Goal: Task Accomplishment & Management: Manage account settings

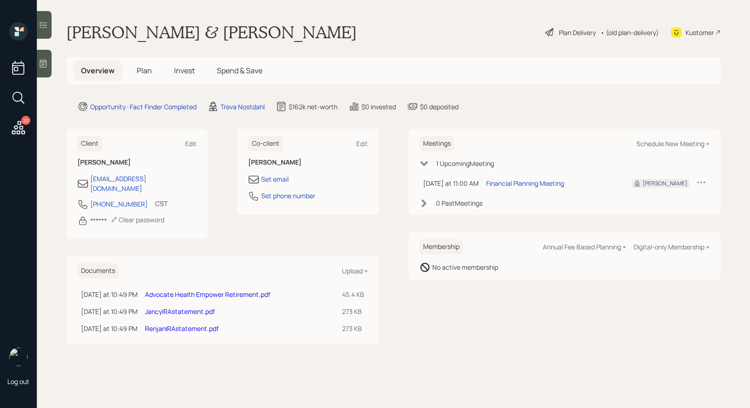
click at [43, 68] on icon at bounding box center [43, 63] width 9 height 9
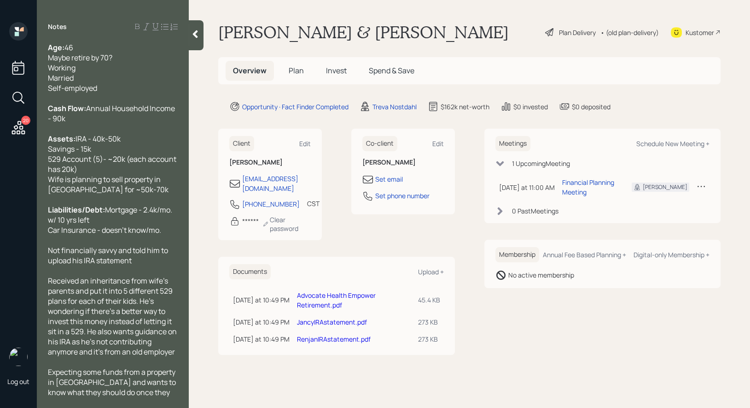
scroll to position [85, 0]
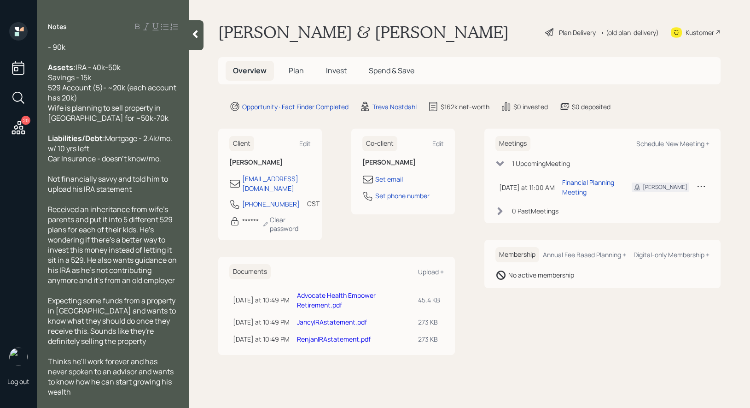
click at [192, 37] on icon at bounding box center [195, 33] width 9 height 9
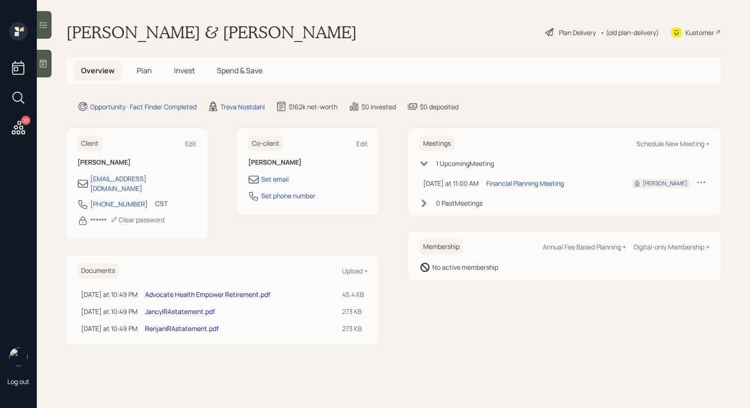
click at [550, 28] on icon at bounding box center [549, 32] width 8 height 8
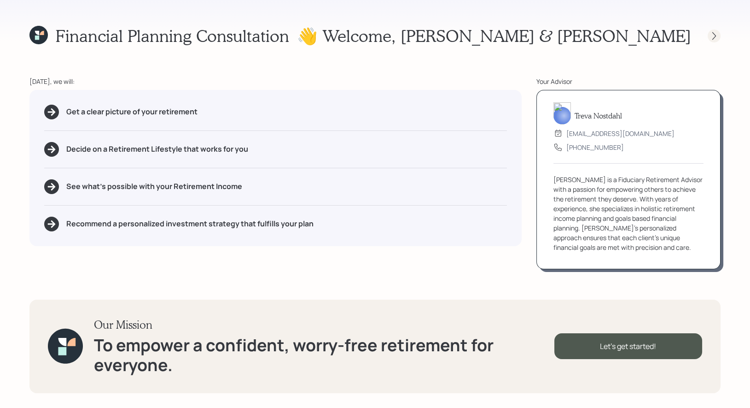
click at [714, 38] on icon at bounding box center [714, 35] width 9 height 9
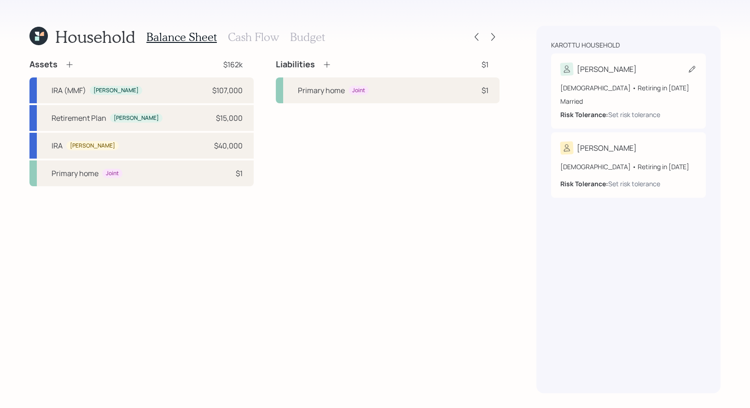
click at [689, 69] on icon at bounding box center [692, 68] width 9 height 9
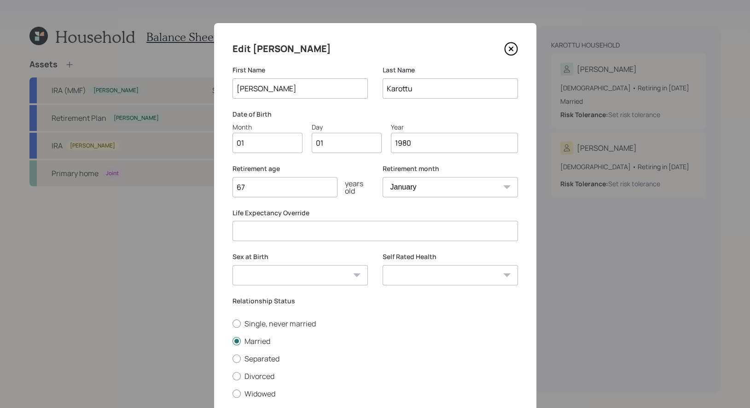
click at [271, 146] on input "01" at bounding box center [268, 143] width 70 height 20
type input "06"
type input "0"
type input "10"
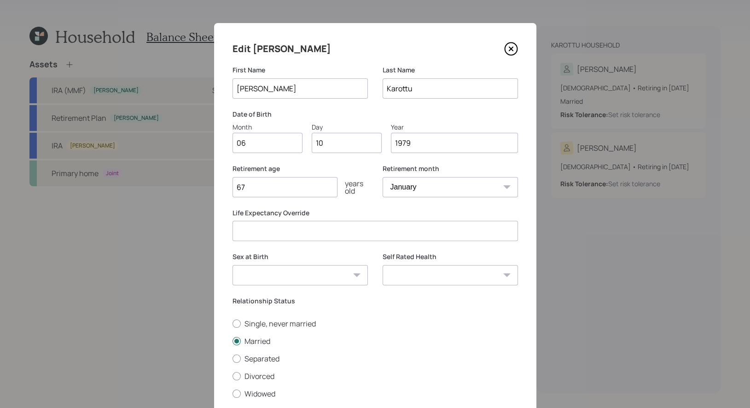
type input "1979"
click at [363, 203] on div "Retirement age 67 years old" at bounding box center [300, 186] width 135 height 44
click at [342, 272] on select "Male Female Other / Prefer not to say" at bounding box center [300, 275] width 135 height 20
select select "male"
click at [233, 265] on select "Male Female Other / Prefer not to say" at bounding box center [300, 275] width 135 height 20
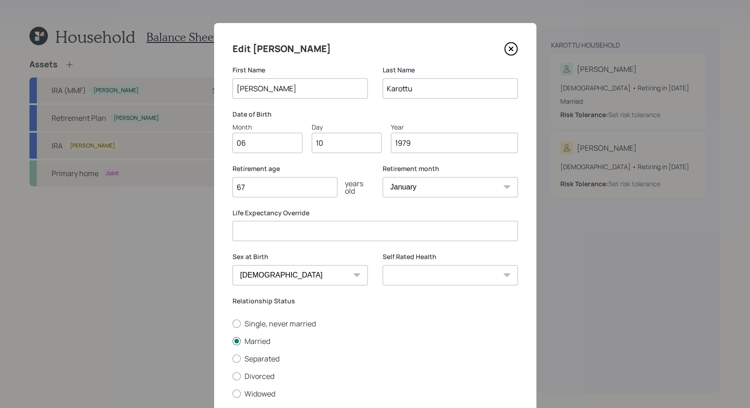
click at [286, 188] on input "67" at bounding box center [285, 187] width 105 height 20
type input "6"
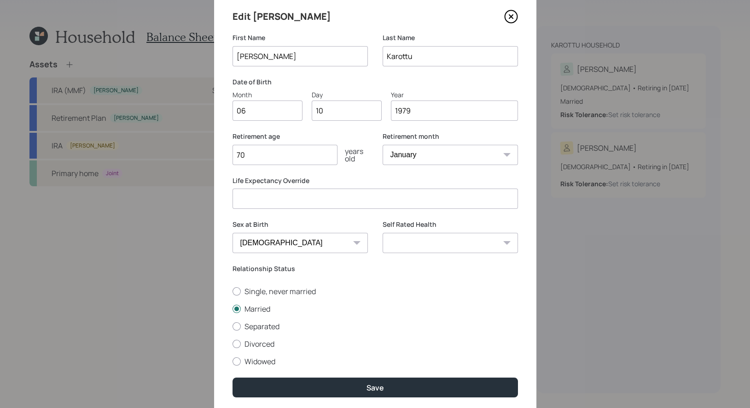
type input "70"
click at [432, 156] on select "January February March April May June July August September October November De…" at bounding box center [450, 155] width 135 height 20
select select "6"
click at [383, 145] on select "January February March April May June July August September October November De…" at bounding box center [450, 155] width 135 height 20
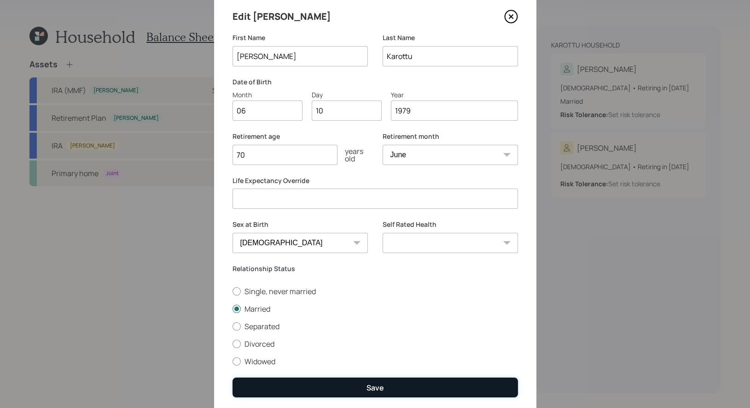
click at [342, 389] on button "Save" at bounding box center [376, 387] width 286 height 20
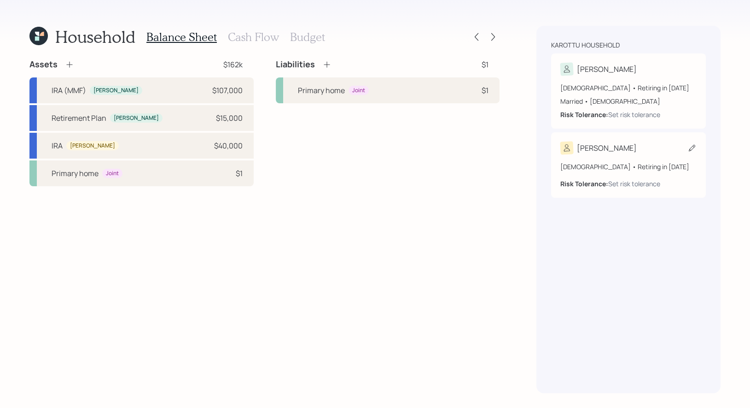
click at [693, 148] on icon at bounding box center [692, 148] width 6 height 6
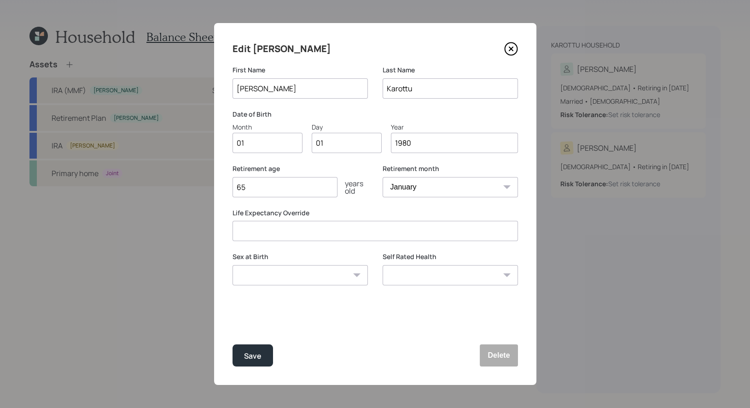
click at [264, 143] on input "01" at bounding box center [268, 143] width 70 height 20
type input "07"
type input "08"
type input "1979"
click at [348, 204] on div "Retirement age 65 years old" at bounding box center [300, 186] width 135 height 44
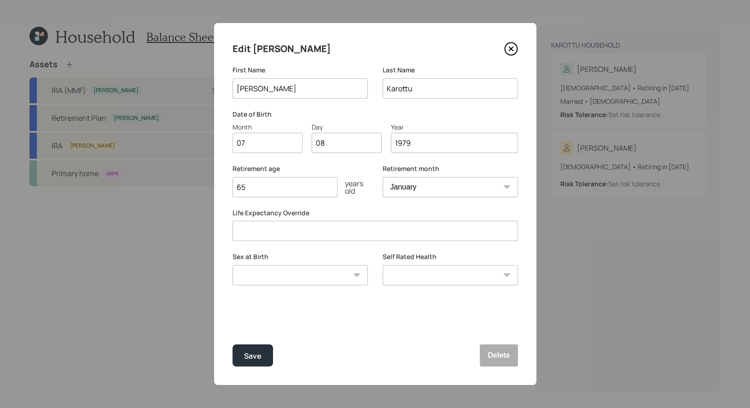
click at [266, 193] on input "65" at bounding box center [285, 187] width 105 height 20
type input "60"
click at [249, 354] on div "Save" at bounding box center [253, 356] width 18 height 12
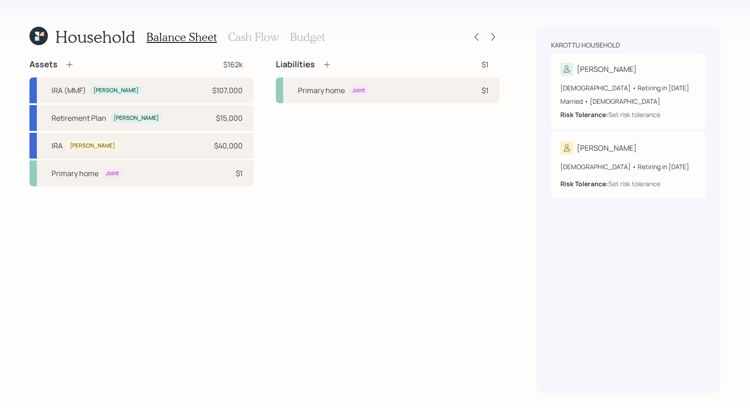
click at [70, 63] on icon at bounding box center [69, 64] width 9 height 9
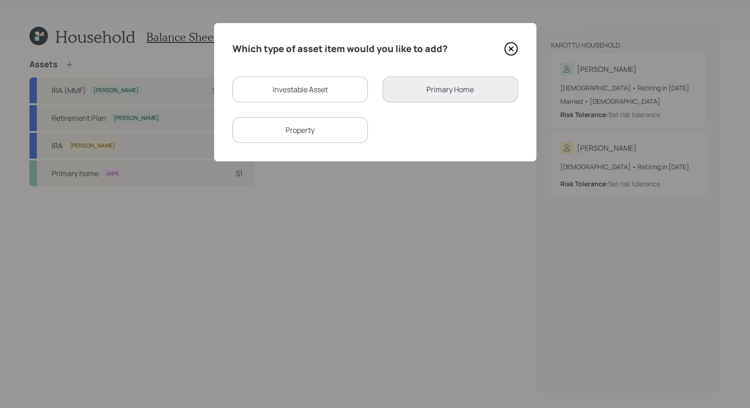
click at [307, 91] on div "Investable Asset" at bounding box center [300, 89] width 135 height 26
select select "taxable"
select select "balanced"
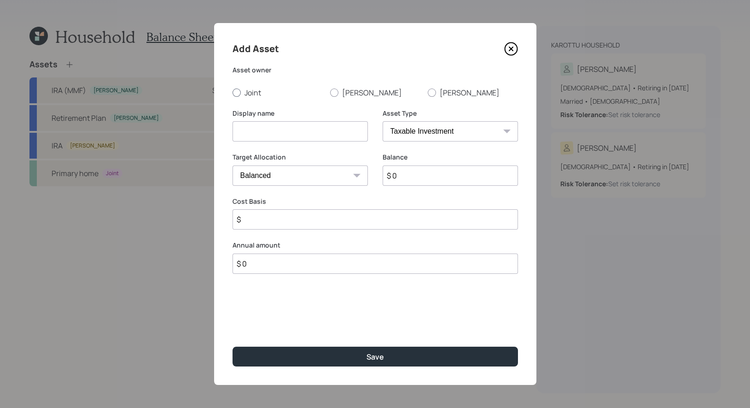
click at [236, 94] on div at bounding box center [237, 92] width 8 height 8
click at [233, 93] on input "Joint" at bounding box center [232, 92] width 0 height 0
radio input "true"
click at [262, 134] on input at bounding box center [300, 131] width 135 height 20
click at [429, 179] on input "$ 0" at bounding box center [450, 175] width 135 height 20
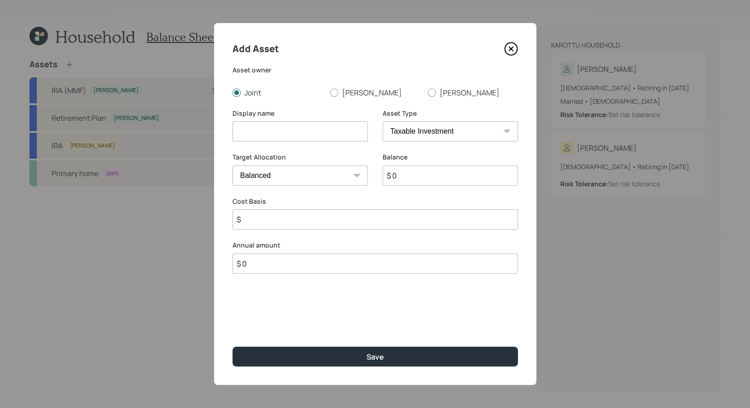
click at [429, 179] on input "$ 0" at bounding box center [450, 175] width 135 height 20
type input "$ 16,000"
click at [335, 132] on input at bounding box center [300, 131] width 135 height 20
type input "Savings"
click at [325, 178] on select "Cash Conservative Balanced Aggressive" at bounding box center [300, 175] width 135 height 20
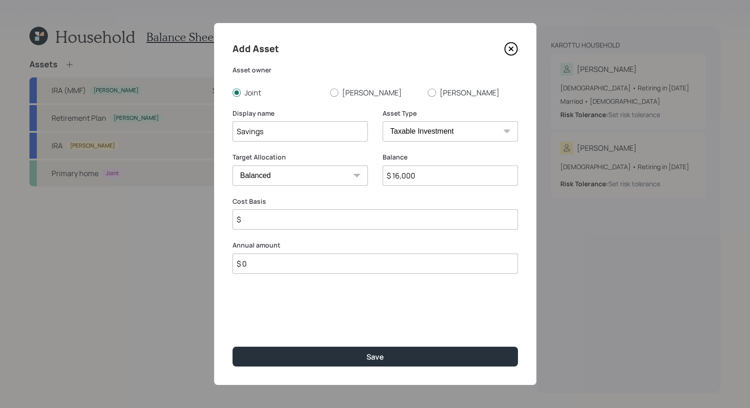
select select "uninvested"
click at [233, 165] on select "Cash Conservative Balanced Aggressive" at bounding box center [300, 175] width 135 height 20
click at [293, 218] on input "$" at bounding box center [376, 219] width 286 height 20
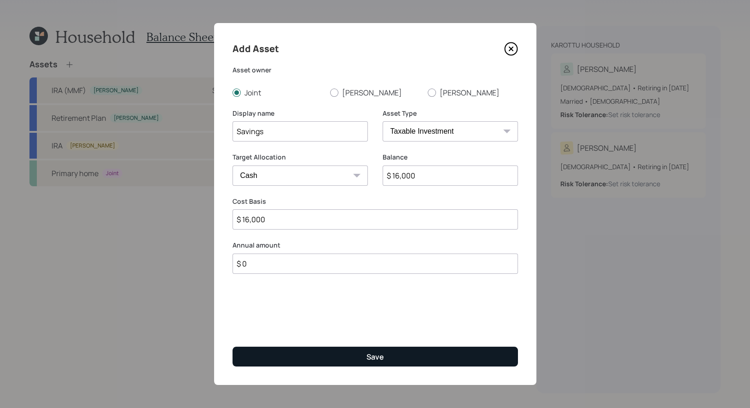
type input "$ 16,000"
click at [336, 351] on button "Save" at bounding box center [376, 356] width 286 height 20
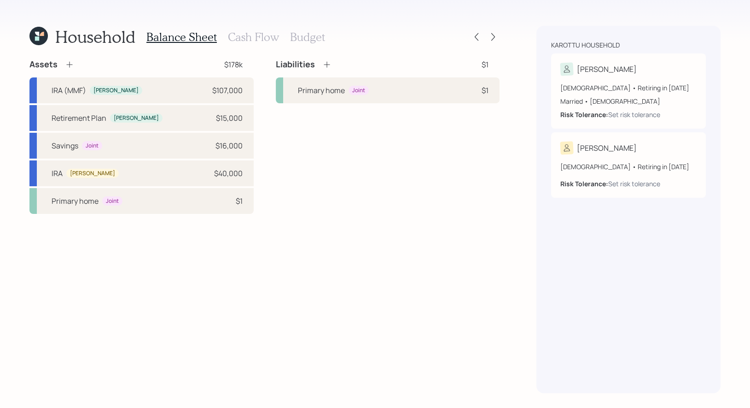
click at [68, 62] on icon at bounding box center [69, 64] width 9 height 9
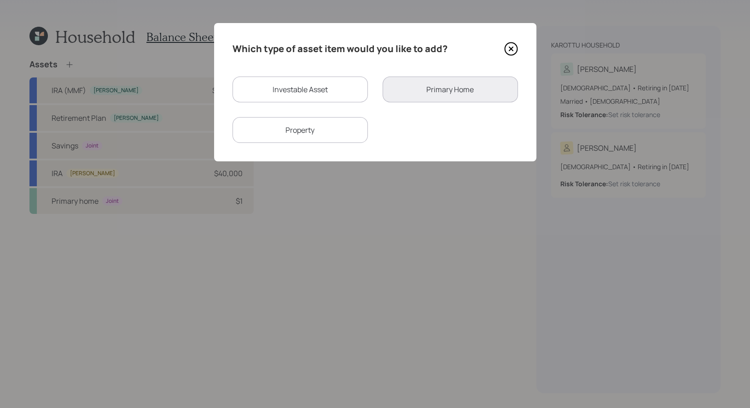
click at [321, 90] on div "Investable Asset" at bounding box center [300, 89] width 135 height 26
select select "taxable"
select select "balanced"
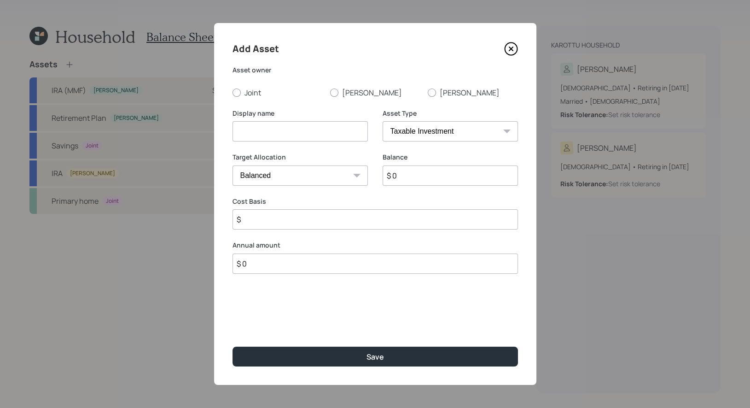
click at [329, 124] on input at bounding box center [300, 131] width 135 height 20
type input "Inherited Account"
click at [421, 175] on input "$ 0" at bounding box center [450, 175] width 135 height 20
type input "$ 250,000"
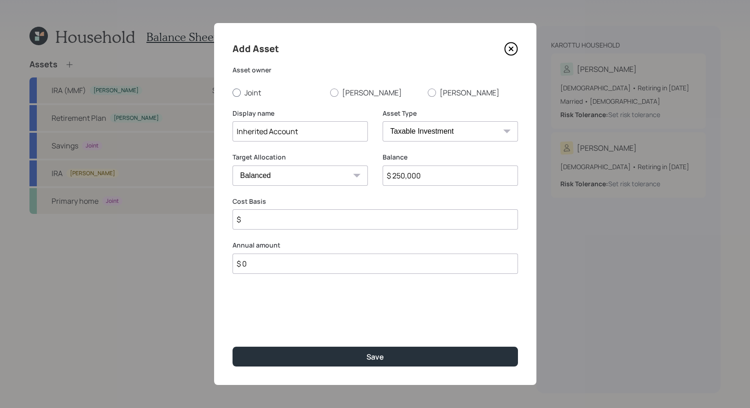
click at [236, 92] on div at bounding box center [237, 92] width 8 height 8
click at [233, 92] on input "Joint" at bounding box center [232, 92] width 0 height 0
radio input "true"
click at [263, 224] on input "$" at bounding box center [376, 219] width 286 height 20
click at [310, 137] on input "Inherited Account" at bounding box center [300, 131] width 135 height 20
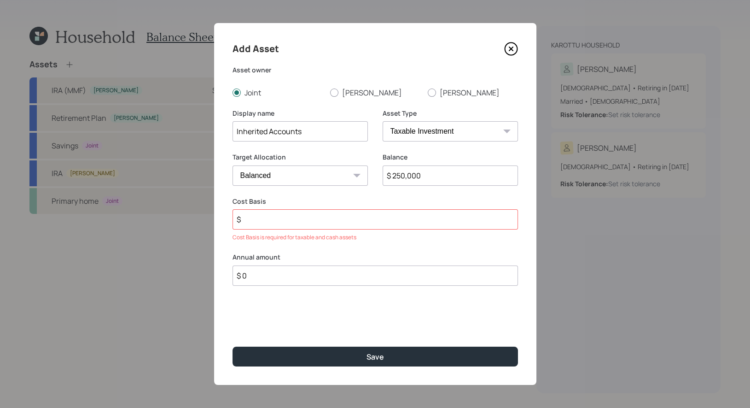
click at [265, 221] on input "$" at bounding box center [376, 219] width 286 height 20
click at [312, 137] on input "Inherited Accounts" at bounding box center [300, 131] width 135 height 20
type input "Inherited Accounts (IRA?)"
click at [278, 220] on input "$" at bounding box center [376, 219] width 286 height 20
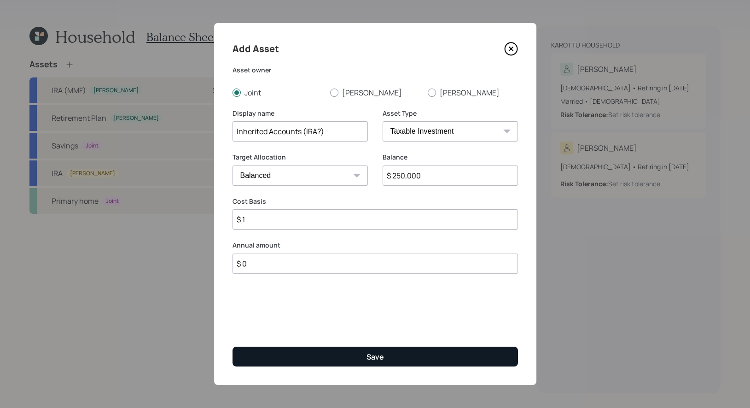
type input "$ 1"
click at [301, 356] on button "Save" at bounding box center [376, 356] width 286 height 20
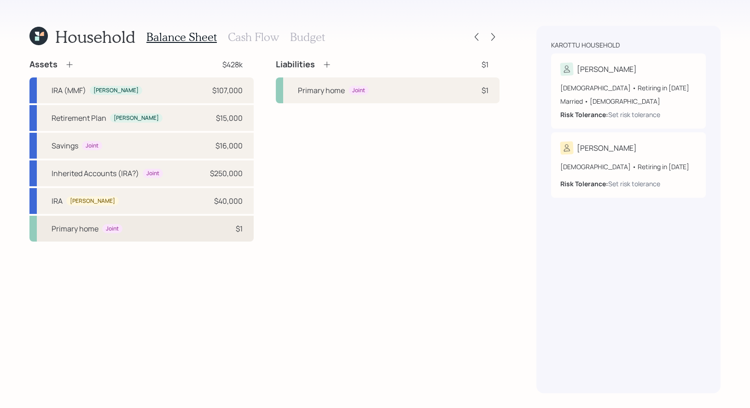
click at [73, 233] on div "Primary home" at bounding box center [75, 228] width 47 height 11
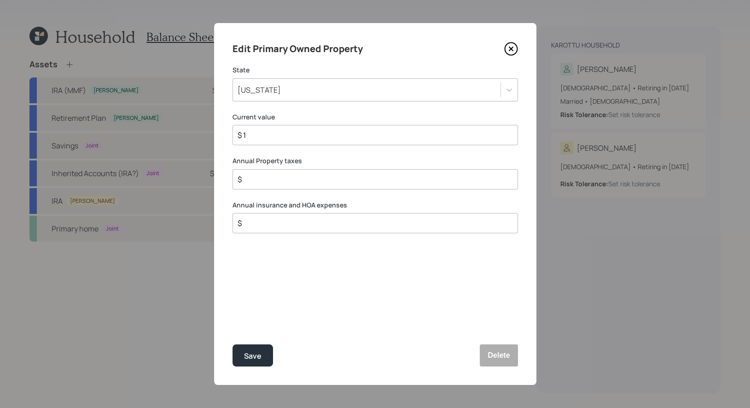
click at [273, 140] on input "$ 1" at bounding box center [372, 134] width 270 height 11
type input "$ 450,000"
click at [259, 354] on div "Save" at bounding box center [253, 356] width 18 height 12
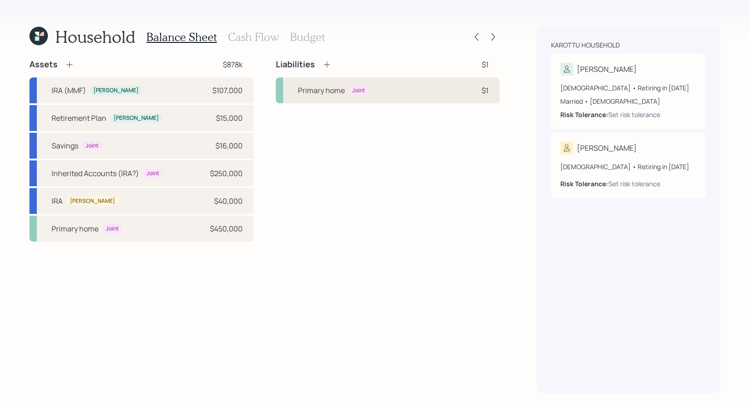
click at [304, 92] on div "Primary home" at bounding box center [321, 90] width 47 height 11
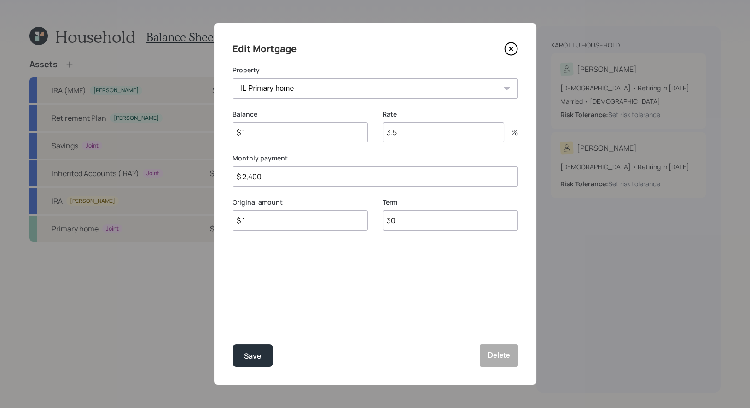
click at [270, 137] on input "$ 1" at bounding box center [300, 132] width 135 height 20
click at [353, 180] on input "$ 2,400" at bounding box center [376, 176] width 286 height 20
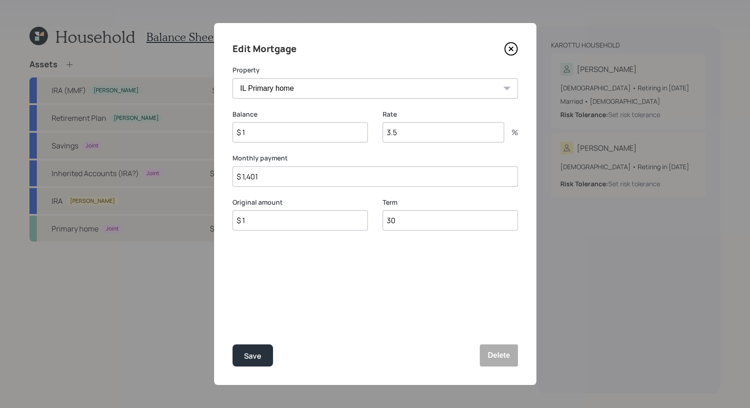
click at [430, 136] on input "3.5" at bounding box center [444, 132] width 122 height 20
click at [411, 132] on input "3.5" at bounding box center [444, 132] width 122 height 20
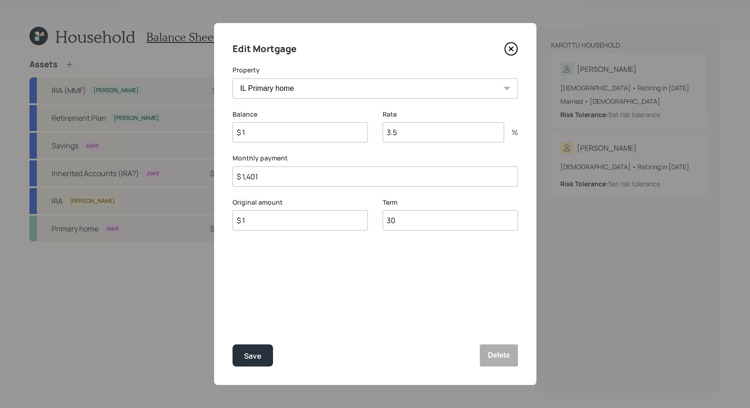
click at [264, 177] on input "$ 1,401" at bounding box center [376, 176] width 286 height 20
click at [243, 181] on input "$ 1,401" at bounding box center [376, 176] width 286 height 20
click at [267, 180] on input "$ 1,401" at bounding box center [376, 176] width 286 height 20
type input "$ 2,401"
click at [316, 132] on input "$ 1" at bounding box center [300, 132] width 135 height 20
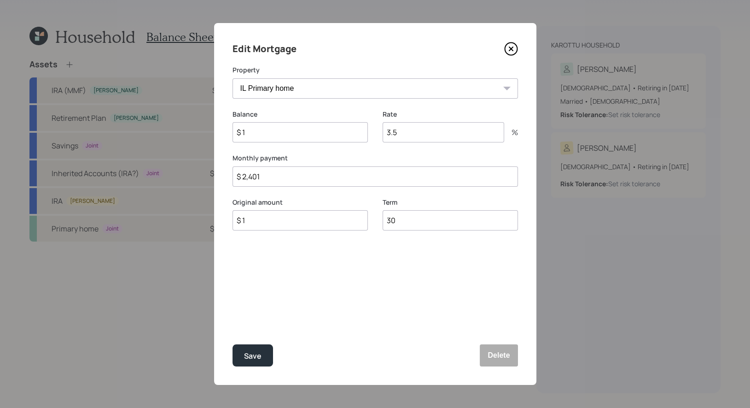
click at [316, 132] on input "$ 1" at bounding box center [300, 132] width 135 height 20
type input "$ 172,649"
click at [292, 221] on input "$ 1" at bounding box center [300, 220] width 135 height 20
type input "$ 172,649"
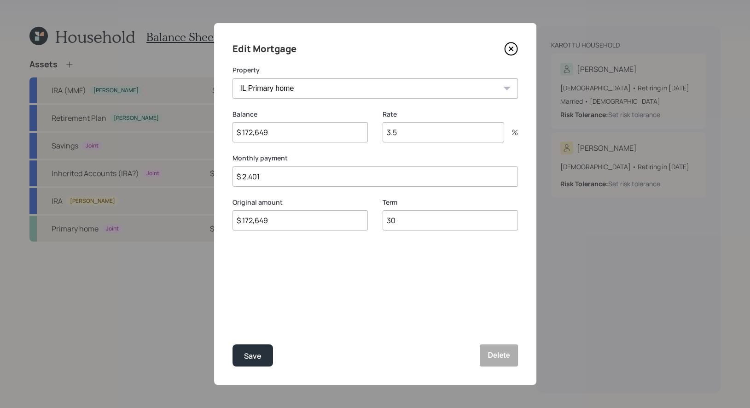
click at [410, 139] on input "3.5" at bounding box center [444, 132] width 122 height 20
type input "2.87"
click at [256, 358] on div "Save" at bounding box center [253, 356] width 18 height 12
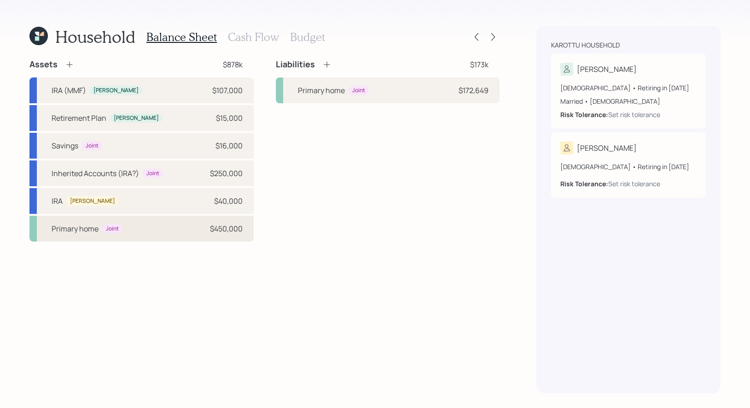
click at [91, 229] on div "Primary home" at bounding box center [75, 228] width 47 height 11
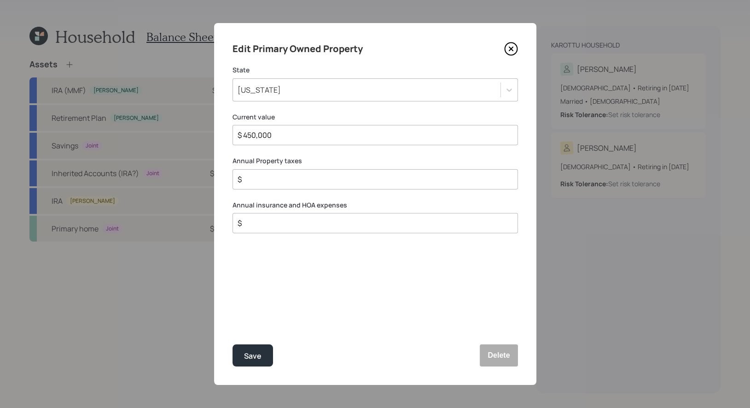
click at [265, 185] on div "$" at bounding box center [376, 179] width 286 height 20
click at [264, 178] on input "$" at bounding box center [372, 179] width 270 height 11
type input "$ 14,772"
click at [256, 354] on div "Save" at bounding box center [253, 356] width 18 height 12
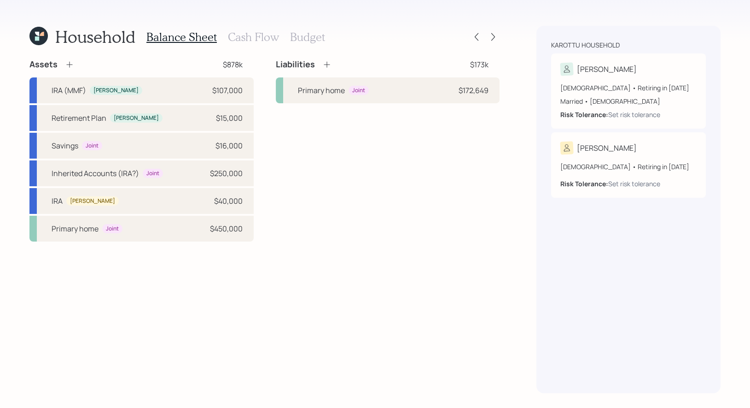
click at [244, 36] on h3 "Cash Flow" at bounding box center [253, 36] width 51 height 13
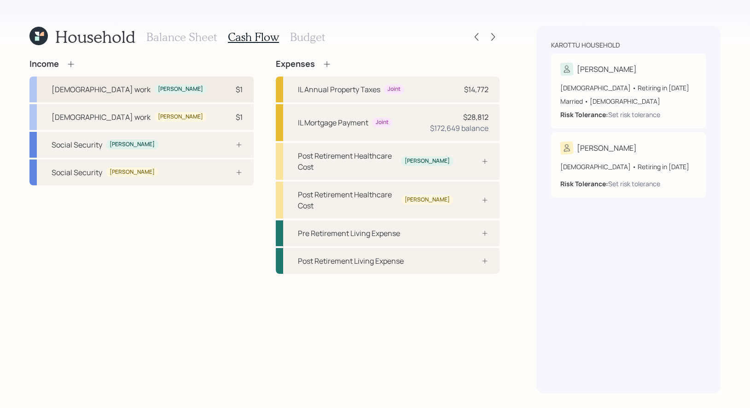
click at [171, 88] on div "Full-time work Renjan $1" at bounding box center [141, 89] width 224 height 26
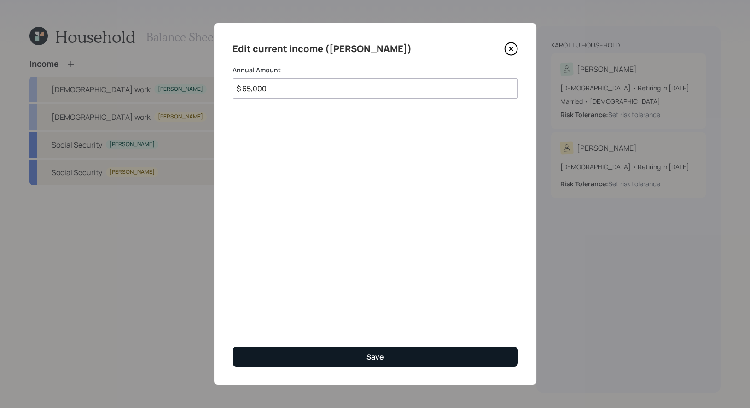
type input "$ 65,000"
click at [305, 352] on button "Save" at bounding box center [376, 356] width 286 height 20
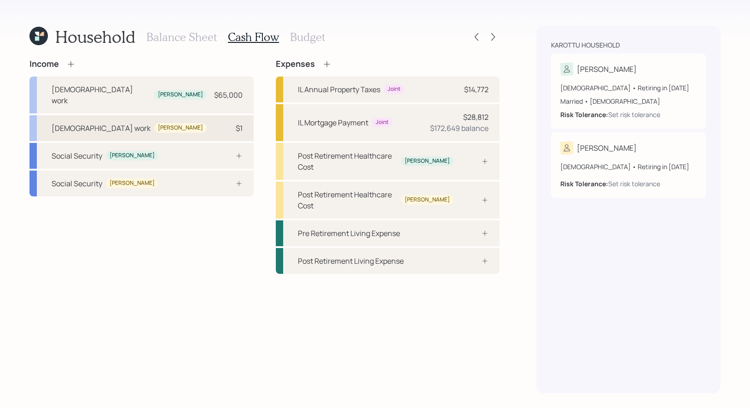
click at [211, 118] on div "Full-time work Jancy $1" at bounding box center [141, 128] width 224 height 26
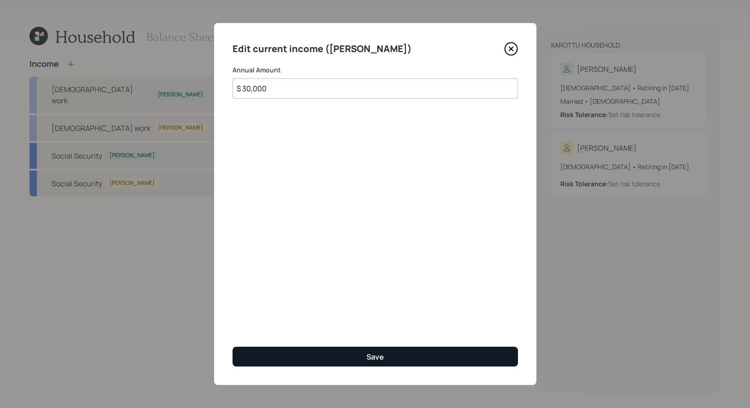
type input "$ 30,000"
click at [318, 358] on button "Save" at bounding box center [376, 356] width 286 height 20
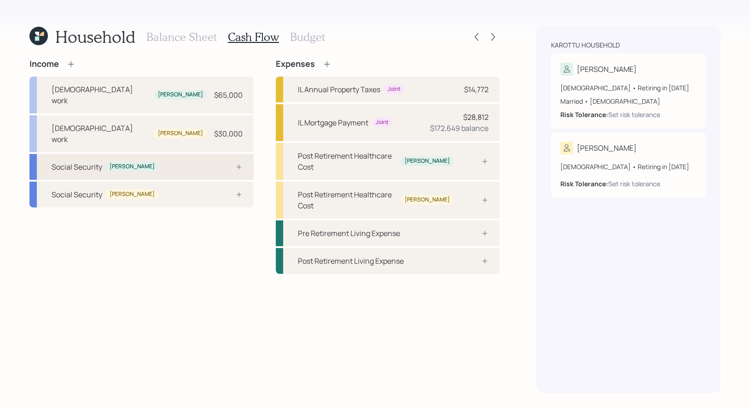
click at [184, 154] on div "Social Security Renjan" at bounding box center [141, 167] width 224 height 26
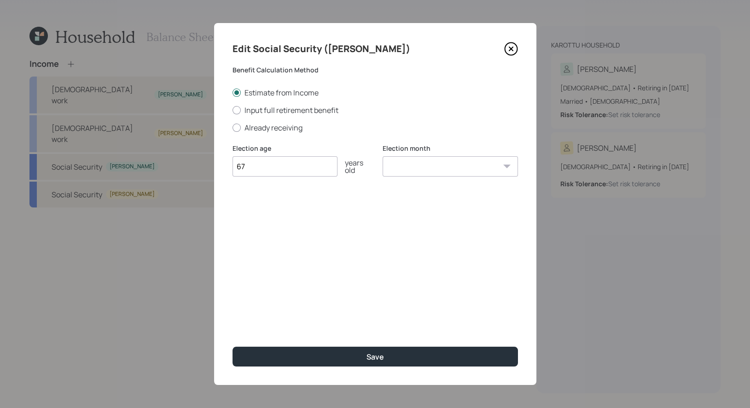
type input "67"
click at [427, 167] on select "January February March April May June July August September October November De…" at bounding box center [450, 166] width 135 height 20
select select "1"
click at [383, 156] on select "January February March April May June July August September October November De…" at bounding box center [450, 166] width 135 height 20
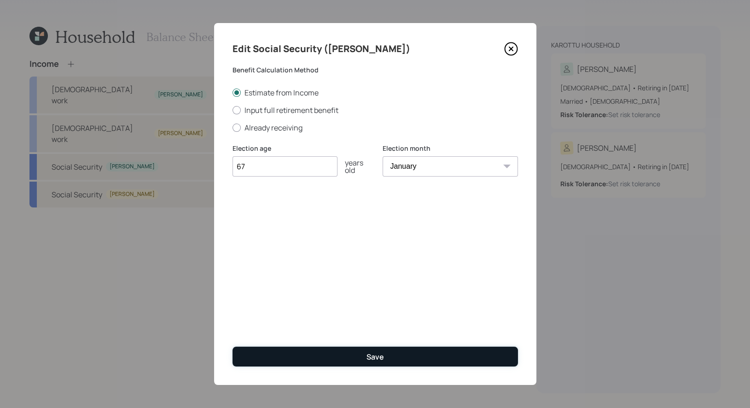
click at [353, 357] on button "Save" at bounding box center [376, 356] width 286 height 20
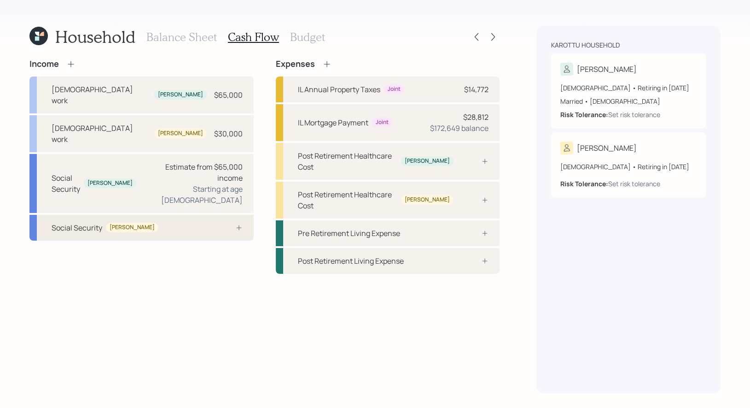
click at [180, 215] on div "Social Security Jancy" at bounding box center [141, 228] width 224 height 26
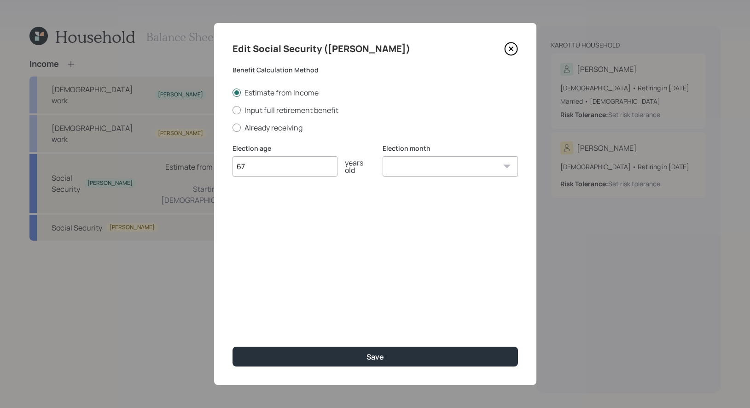
type input "67"
click at [432, 165] on select "January February March April May June July August September October November De…" at bounding box center [450, 166] width 135 height 20
select select "1"
click at [383, 156] on select "January February March April May June July August September October November De…" at bounding box center [450, 166] width 135 height 20
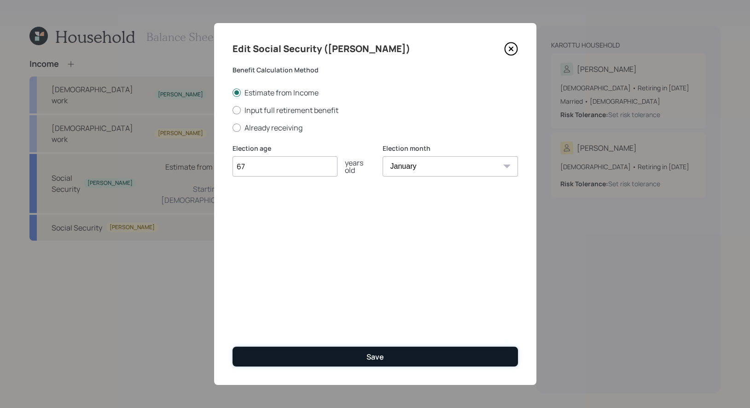
click at [335, 357] on button "Save" at bounding box center [376, 356] width 286 height 20
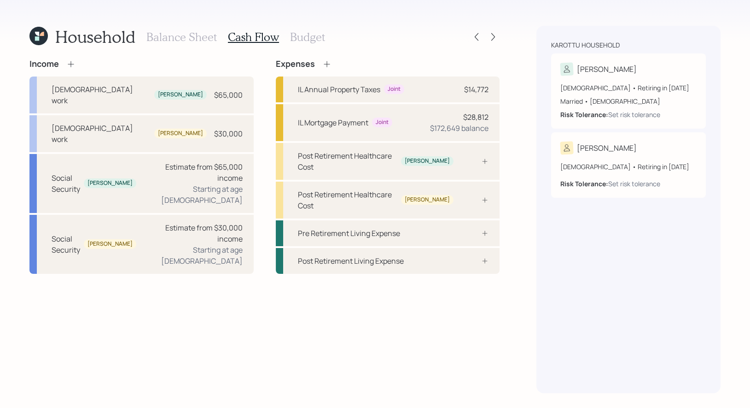
click at [303, 33] on h3 "Budget" at bounding box center [307, 36] width 35 height 13
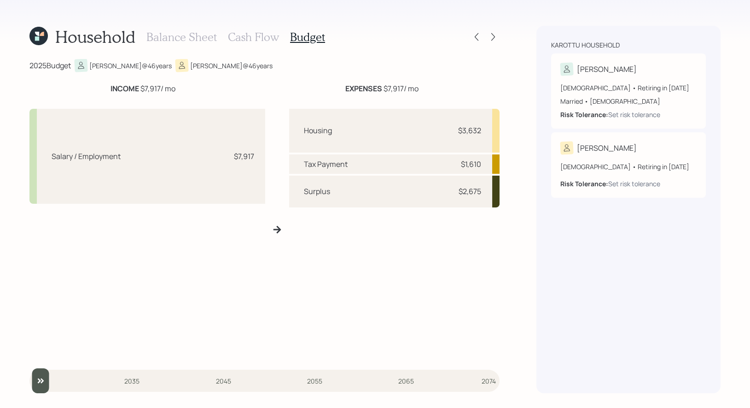
click at [256, 37] on h3 "Cash Flow" at bounding box center [253, 36] width 51 height 13
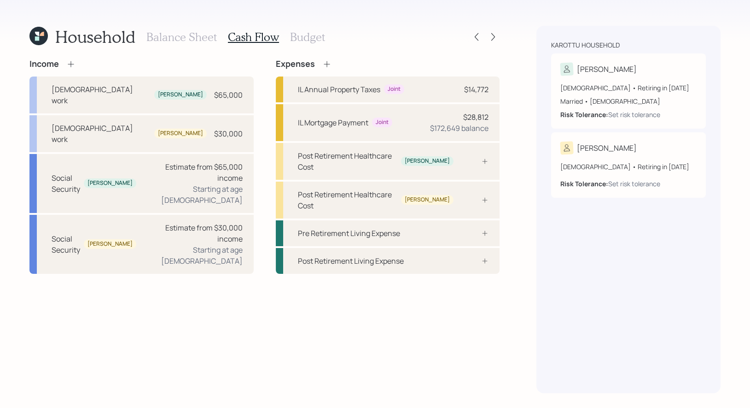
click at [326, 63] on icon at bounding box center [327, 64] width 6 height 6
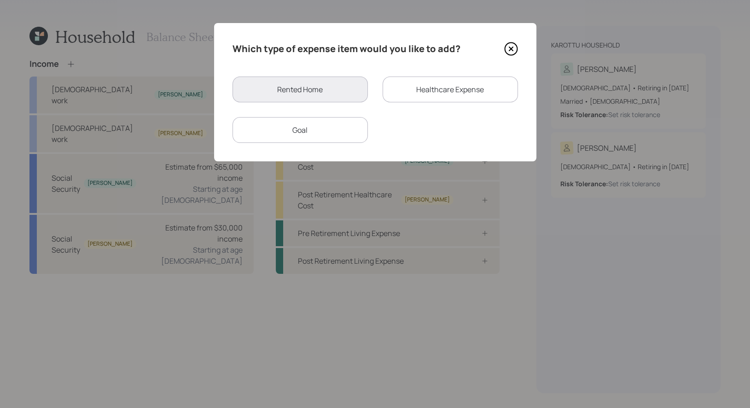
click at [343, 131] on div "Goal" at bounding box center [300, 130] width 135 height 26
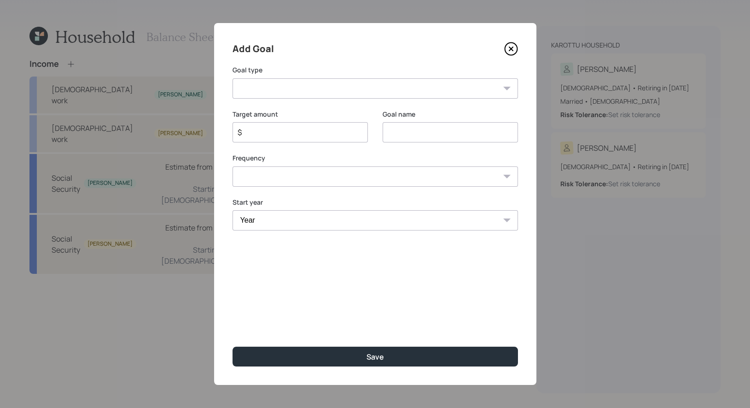
click at [336, 81] on select "Create an emergency fund Donate to charity Purchase a home Make a purchase Supp…" at bounding box center [376, 88] width 286 height 20
select select "other"
click at [233, 78] on select "Create an emergency fund Donate to charity Purchase a home Make a purchase Supp…" at bounding box center [376, 88] width 286 height 20
type input "Other"
click at [442, 136] on input "Other" at bounding box center [450, 132] width 135 height 20
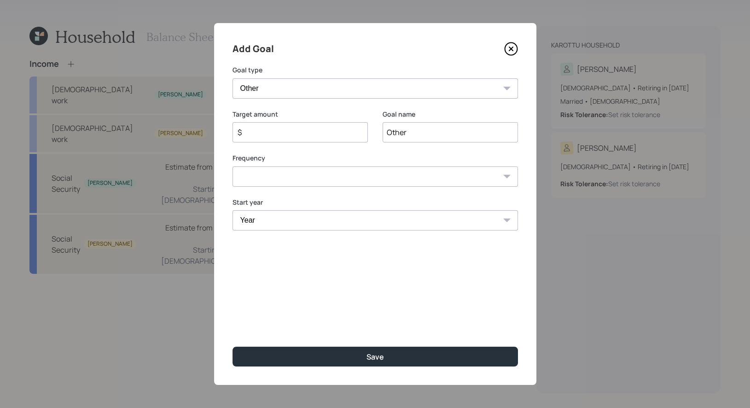
click at [442, 136] on input "Other" at bounding box center [450, 132] width 135 height 20
click at [264, 134] on input "$" at bounding box center [297, 132] width 120 height 11
type input "$ 12,000"
click at [414, 129] on input "Other" at bounding box center [450, 132] width 135 height 20
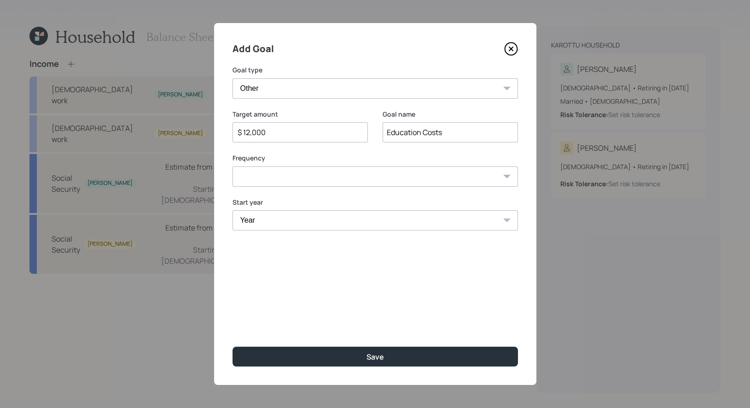
type input "Education Costs"
click at [282, 175] on select "One time Every 1 year Every 2 years Every 3 years Every 4 years Every 5 years E…" at bounding box center [376, 176] width 286 height 20
select select "1"
click at [233, 166] on select "One time Every 1 year Every 2 years Every 3 years Every 4 years Every 5 years E…" at bounding box center [376, 176] width 286 height 20
click at [286, 221] on select "Year 2025 2026 2027 2028 2029 2030 2031 2032 2033 2034 2035 2036 2037 2038 2039…" at bounding box center [300, 220] width 135 height 20
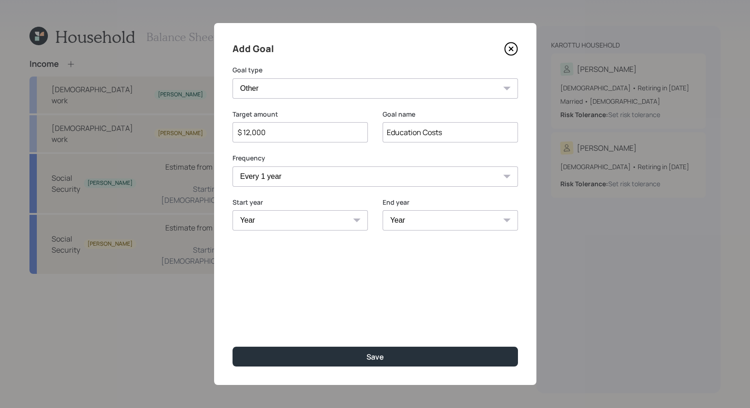
select select "2025"
click at [233, 210] on select "Year 2025 2026 2027 2028 2029 2030 2031 2032 2033 2034 2035 2036 2037 2038 2039…" at bounding box center [300, 220] width 135 height 20
click at [434, 221] on select "Year 2025 2026 2027 2028 2029 2030 2031 2032 2033 2034 2035 2036 2037 2038 2039…" at bounding box center [450, 220] width 135 height 20
click at [383, 210] on select "Year 2025 2026 2027 2028 2029 2030 2031 2032 2033 2034 2035 2036 2037 2038 2039…" at bounding box center [450, 220] width 135 height 20
click at [427, 223] on select "2025 2026 2027 2028 2029 2030 2031 2032 2033 2034 2035 2036 2037 2038 2039 2040…" at bounding box center [450, 220] width 135 height 20
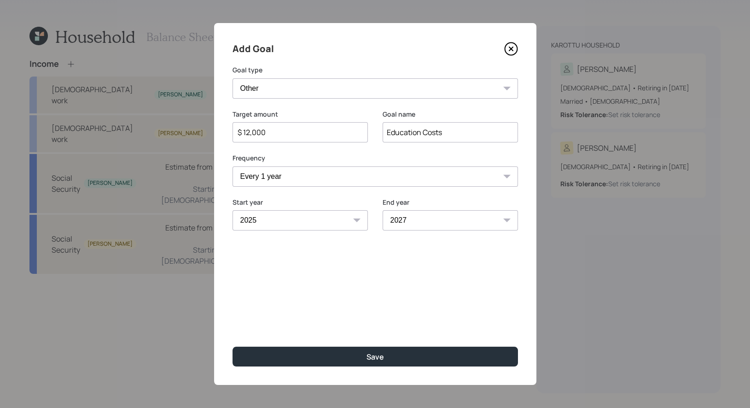
select select "2028"
click at [383, 210] on select "2025 2026 2027 2028 2029 2030 2031 2032 2033 2034 2035 2036 2037 2038 2039 2040…" at bounding box center [450, 220] width 135 height 20
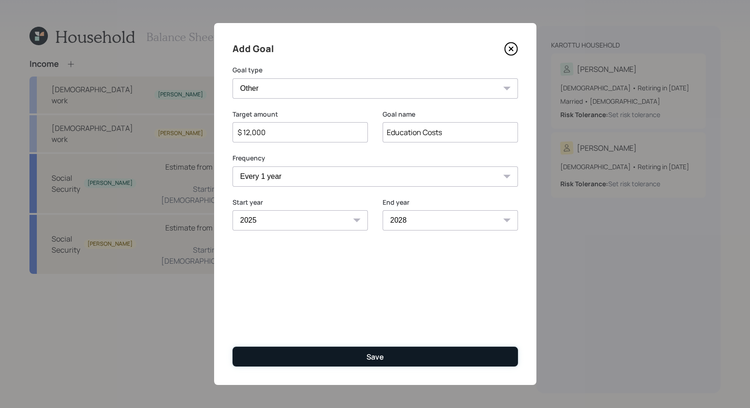
click at [322, 352] on button "Save" at bounding box center [376, 356] width 286 height 20
type input "$"
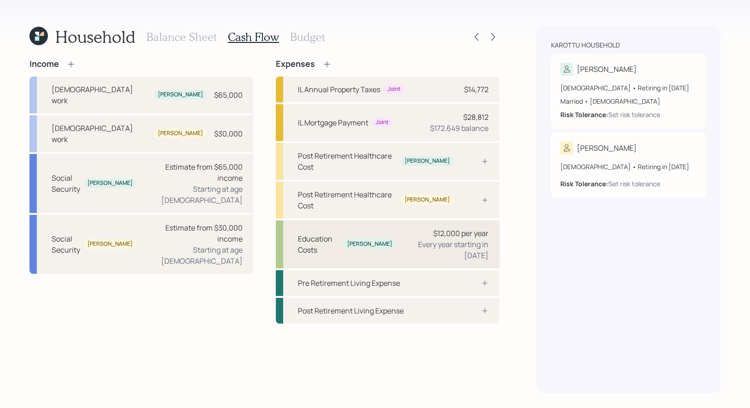
click at [454, 228] on div "$12,000 per year" at bounding box center [460, 233] width 55 height 11
select select "1"
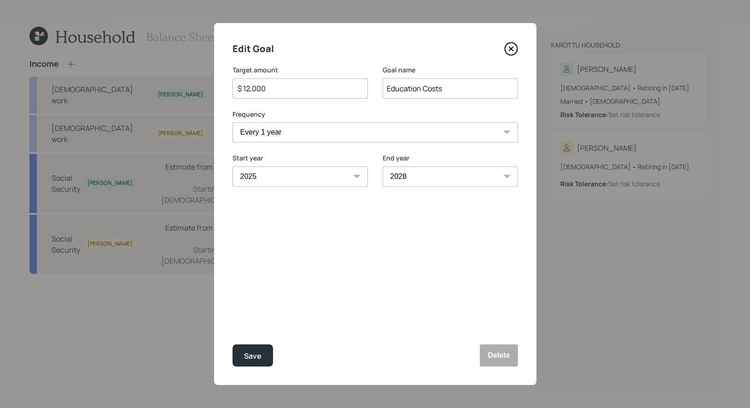
click at [427, 177] on select "2025 2026 2027 2028 2029 2030 2031 2032 2033 2034 2035 2036 2037 2038 2039 2040…" at bounding box center [450, 176] width 135 height 20
click at [383, 166] on select "2025 2026 2027 2028 2029 2030 2031 2032 2033 2034 2035 2036 2037 2038 2039 2040…" at bounding box center [450, 176] width 135 height 20
click at [256, 354] on div "Save" at bounding box center [253, 356] width 18 height 12
select select "2028"
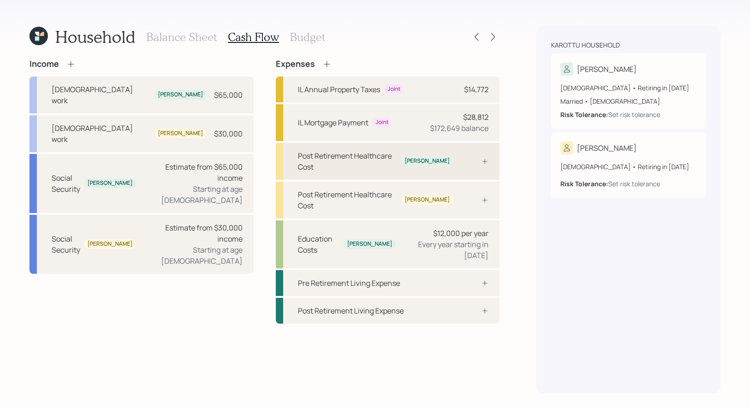
click at [468, 158] on div at bounding box center [475, 161] width 28 height 7
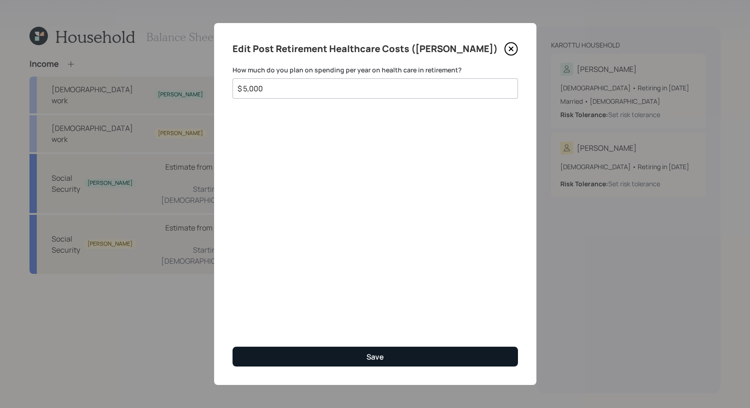
type input "$ 5,000"
click at [332, 358] on button "Save" at bounding box center [376, 356] width 286 height 20
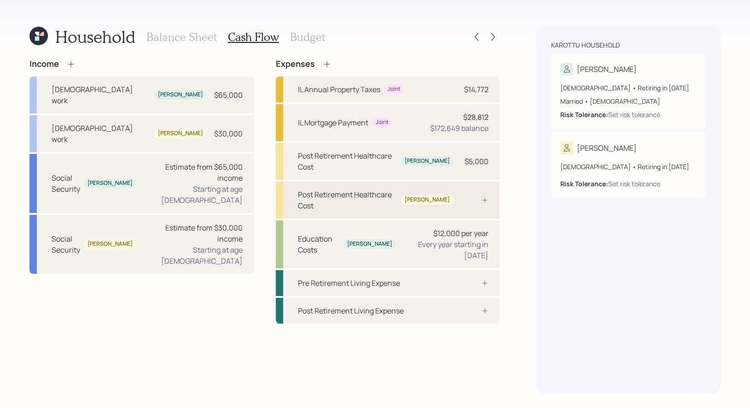
click at [398, 189] on div "Post Retirement Healthcare Cost" at bounding box center [348, 200] width 100 height 22
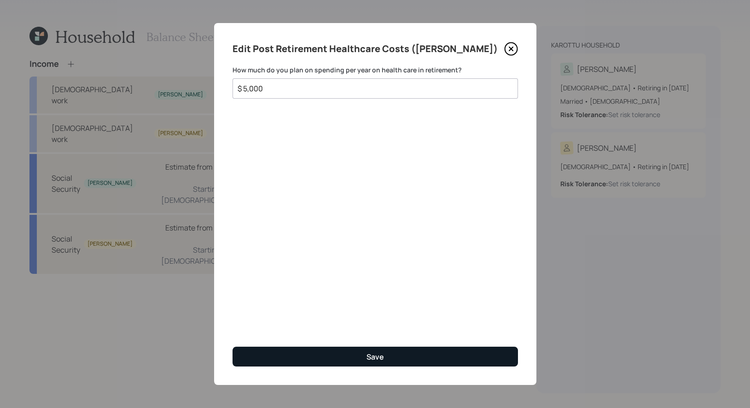
type input "$ 5,000"
click at [365, 357] on button "Save" at bounding box center [376, 356] width 286 height 20
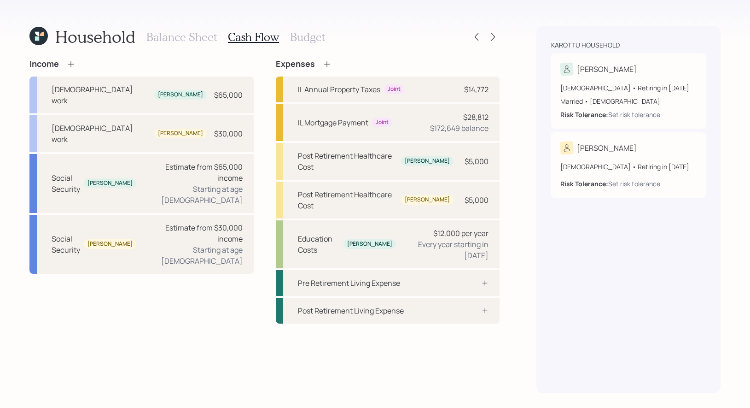
click at [300, 38] on h3 "Budget" at bounding box center [307, 36] width 35 height 13
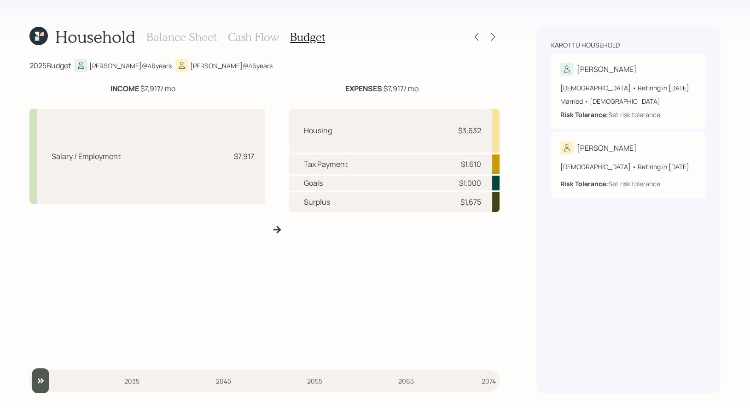
click at [248, 38] on h3 "Cash Flow" at bounding box center [253, 36] width 51 height 13
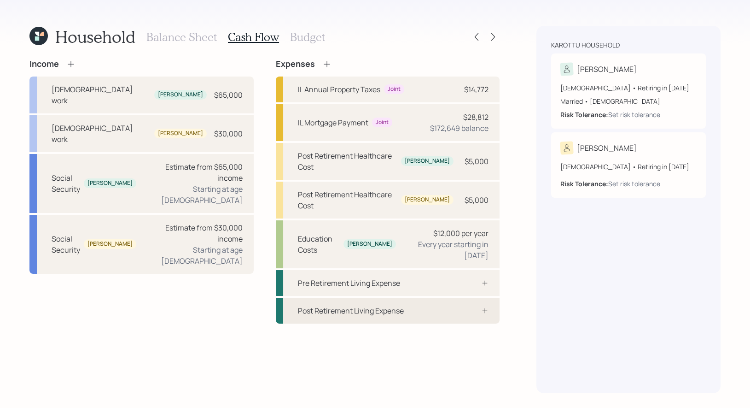
click at [395, 298] on div "Post Retirement Living Expense" at bounding box center [388, 311] width 224 height 26
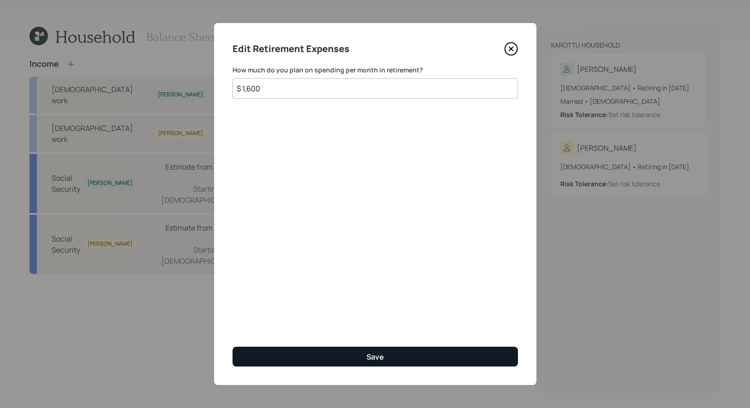
type input "$ 1,600"
click at [430, 353] on button "Save" at bounding box center [376, 356] width 286 height 20
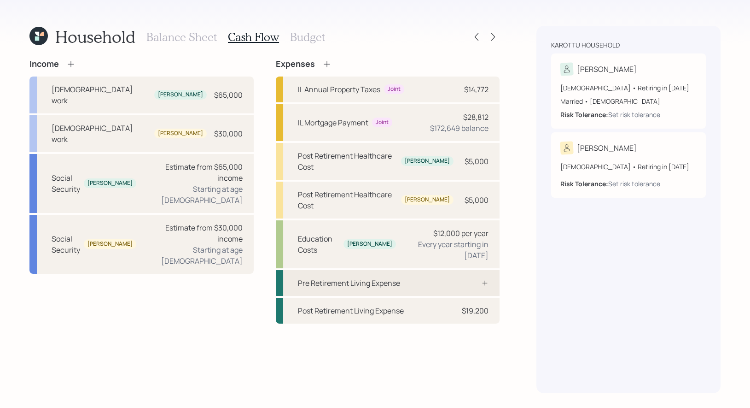
click at [351, 277] on div "Pre Retirement Living Expense" at bounding box center [349, 282] width 102 height 11
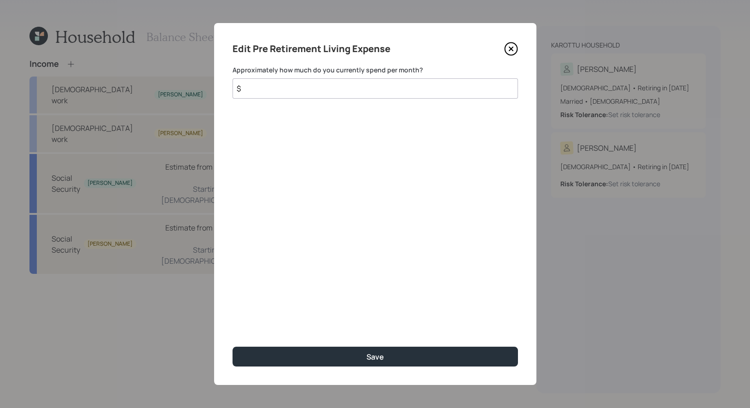
click at [330, 95] on input "$" at bounding box center [376, 88] width 286 height 20
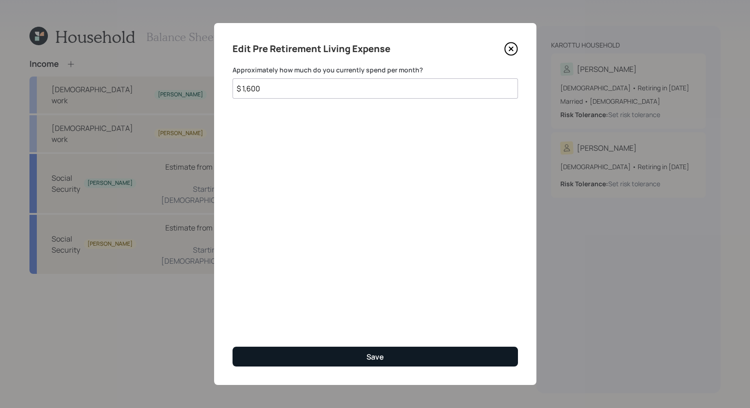
type input "$ 1,600"
click at [334, 356] on button "Save" at bounding box center [376, 356] width 286 height 20
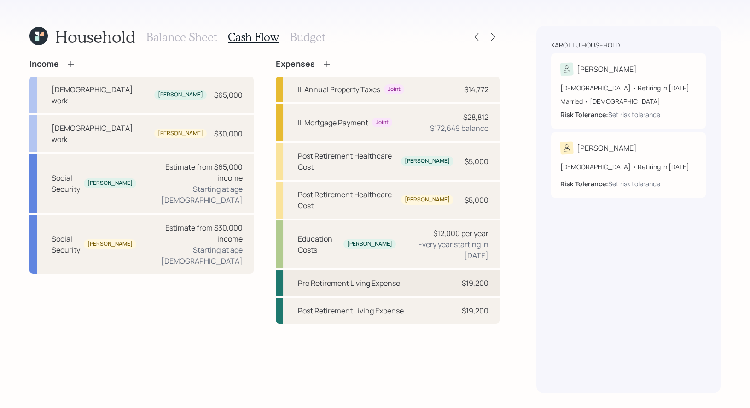
click at [328, 277] on div "Pre Retirement Living Expense" at bounding box center [349, 282] width 102 height 11
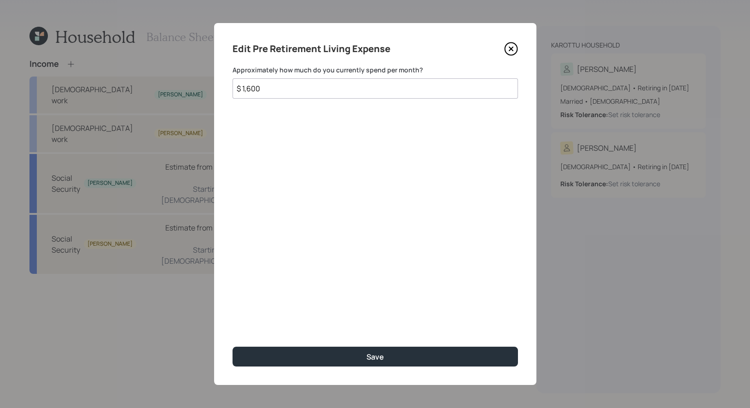
click at [293, 94] on input "$ 1,600" at bounding box center [376, 88] width 286 height 20
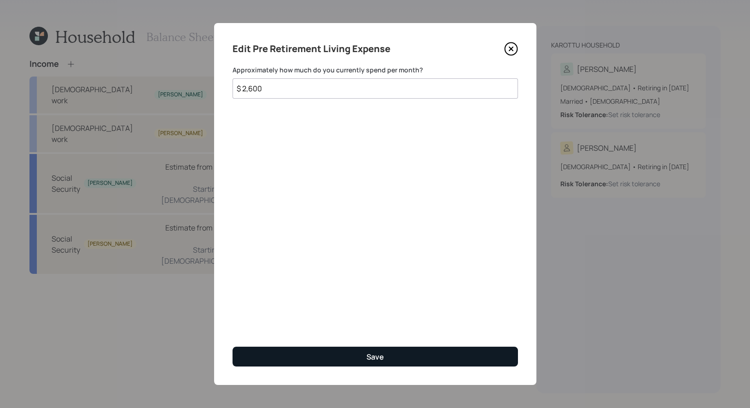
type input "$ 2,600"
click at [336, 355] on button "Save" at bounding box center [376, 356] width 286 height 20
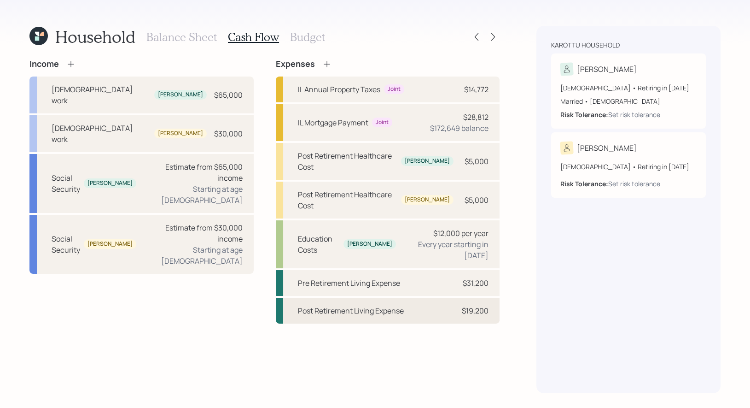
click at [394, 305] on div "Post Retirement Living Expense" at bounding box center [351, 310] width 106 height 11
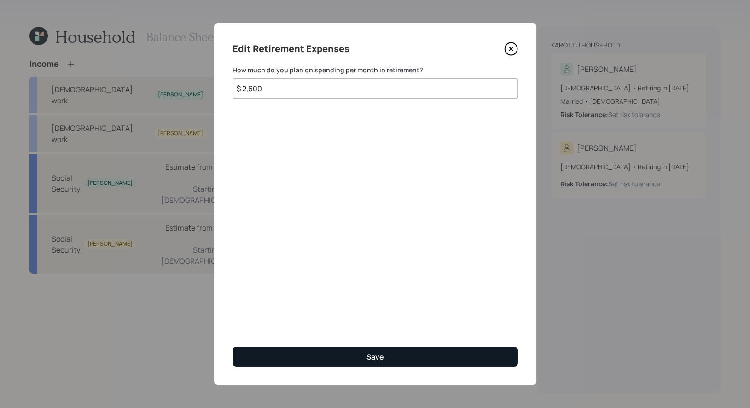
type input "$ 2,600"
click at [283, 355] on button "Save" at bounding box center [376, 356] width 286 height 20
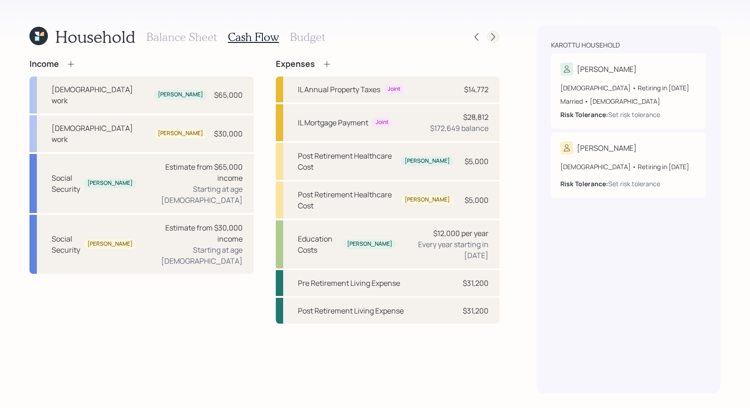
click at [494, 37] on icon at bounding box center [494, 37] width 4 height 8
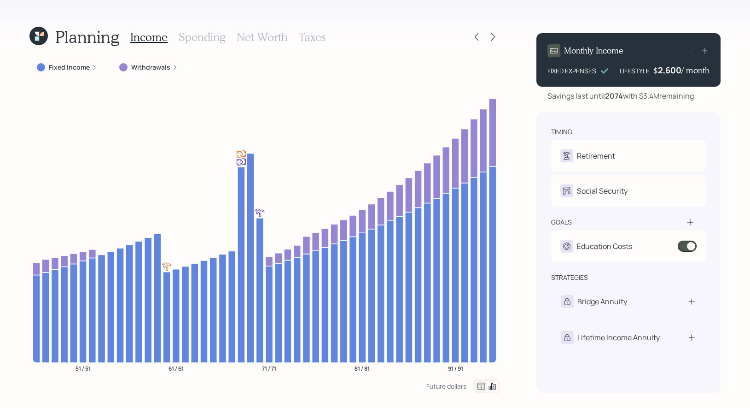
click at [62, 67] on label "Fixed Income" at bounding box center [69, 67] width 41 height 9
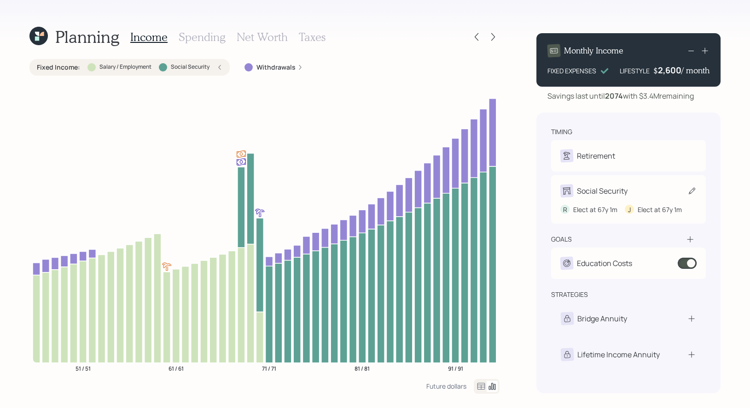
click at [691, 192] on icon at bounding box center [692, 190] width 9 height 9
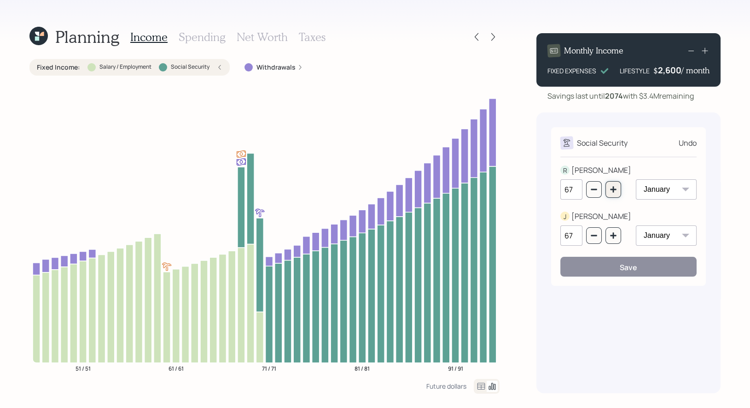
click at [614, 193] on icon "button" at bounding box center [613, 189] width 7 height 7
type input "70"
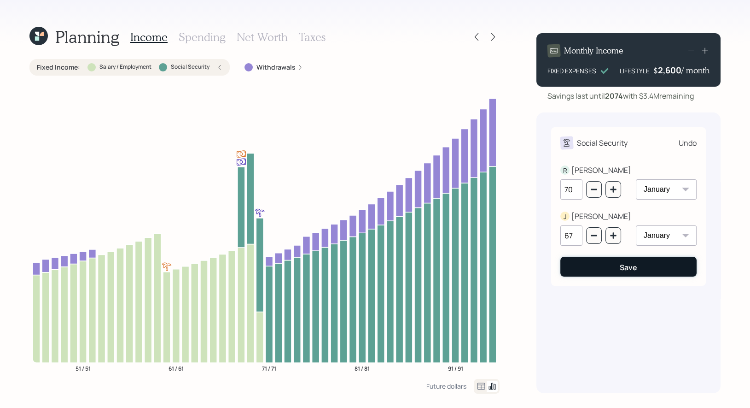
click at [601, 265] on button "Save" at bounding box center [629, 267] width 136 height 20
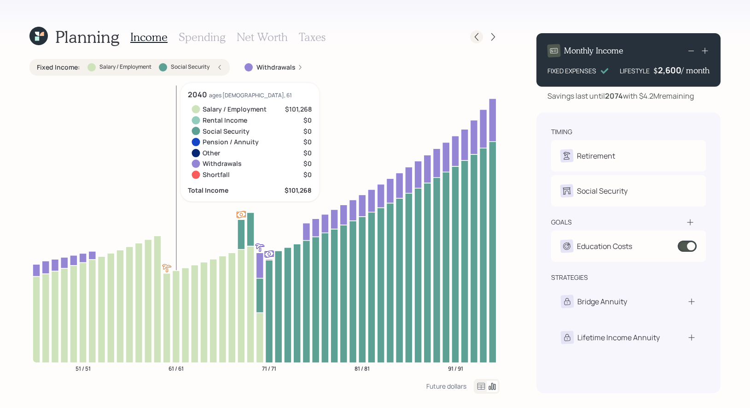
click at [477, 34] on icon at bounding box center [477, 37] width 4 height 8
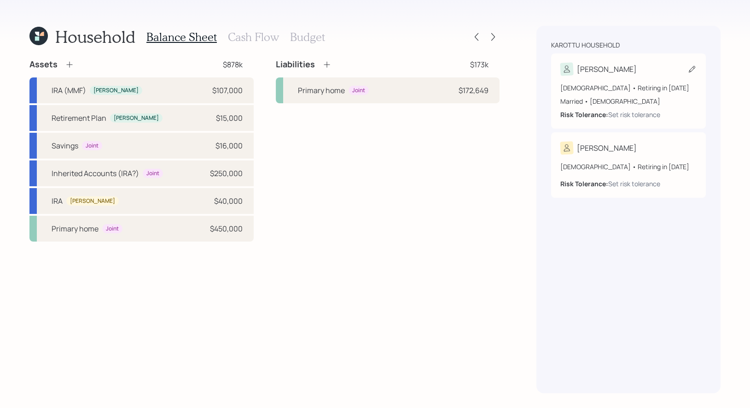
click at [695, 67] on icon at bounding box center [692, 69] width 6 height 6
select select "6"
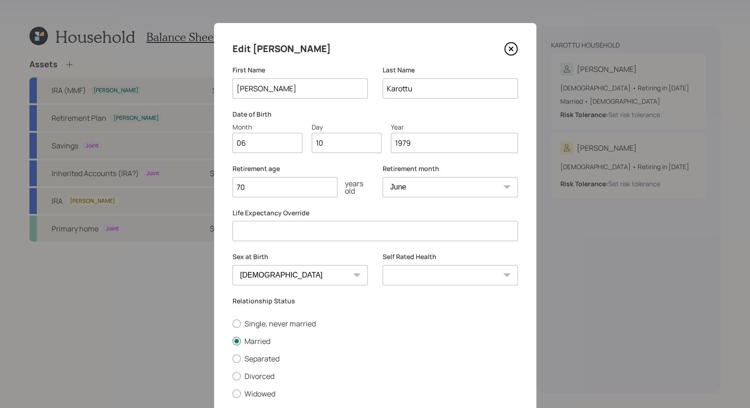
click at [512, 47] on icon at bounding box center [511, 49] width 14 height 14
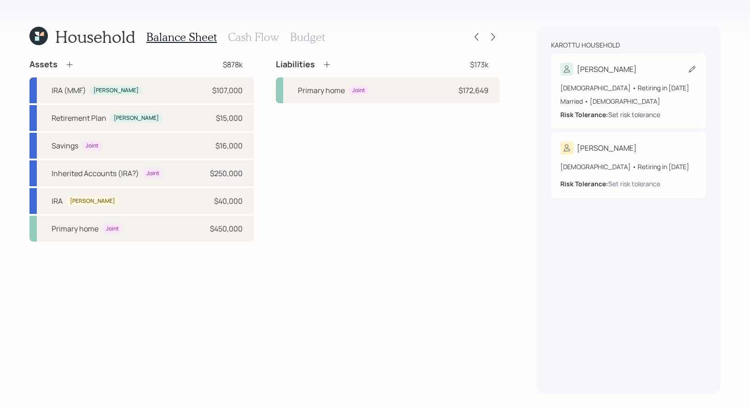
click at [622, 114] on div "Set risk tolerance" at bounding box center [635, 115] width 52 height 10
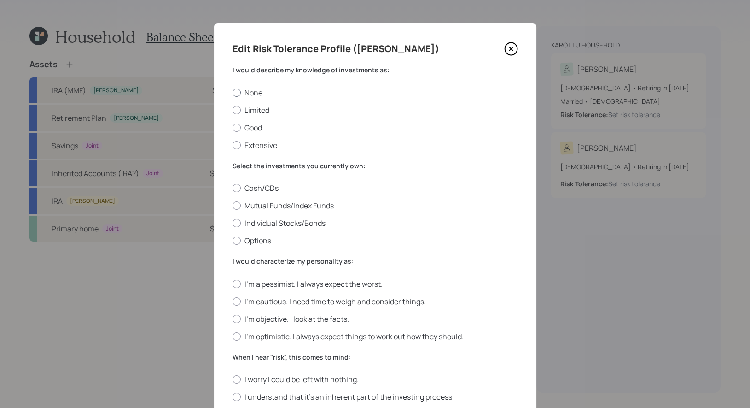
click at [245, 89] on label "None" at bounding box center [376, 93] width 286 height 10
click at [233, 92] on input "None" at bounding box center [232, 92] width 0 height 0
radio input "true"
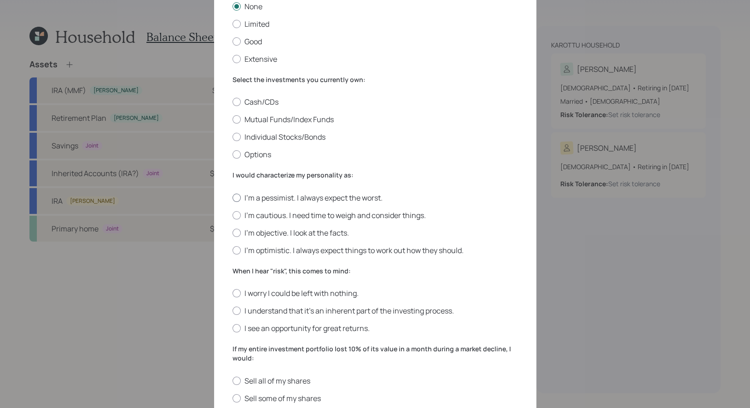
scroll to position [84, 0]
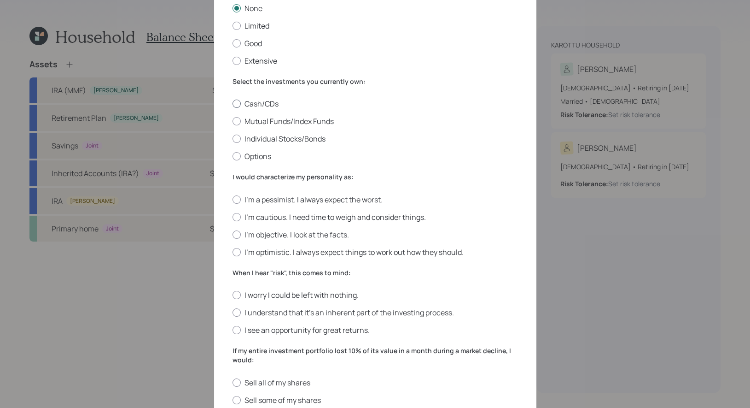
click at [236, 104] on div at bounding box center [237, 104] width 8 height 8
click at [233, 104] on input "Cash/CDs" at bounding box center [232, 104] width 0 height 0
radio input "true"
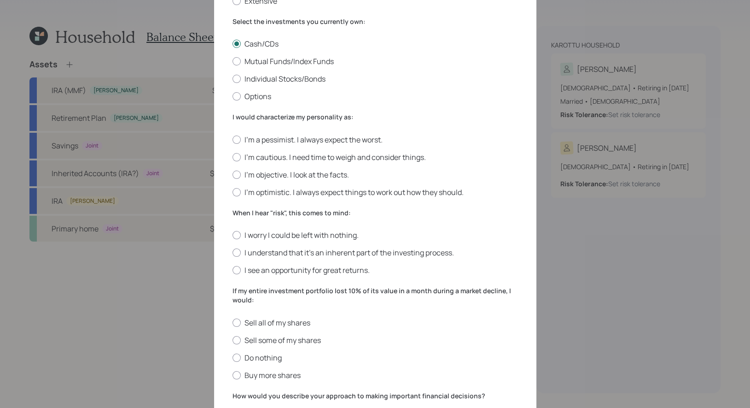
scroll to position [148, 0]
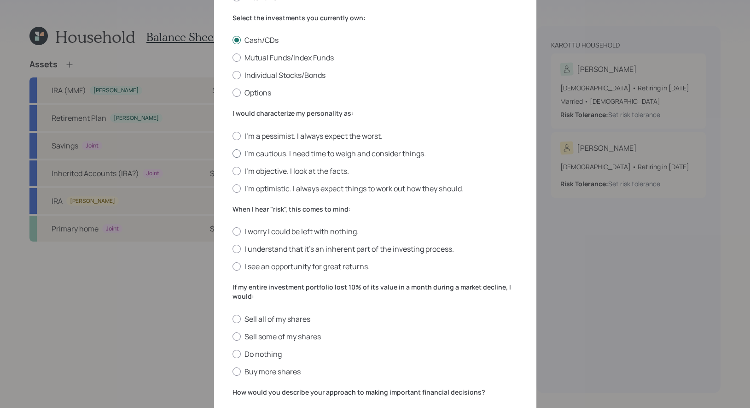
click at [410, 152] on label "I'm cautious. I need time to weigh and consider things." at bounding box center [376, 153] width 286 height 10
click at [233, 153] on input "I'm cautious. I need time to weigh and consider things." at bounding box center [232, 153] width 0 height 0
radio input "true"
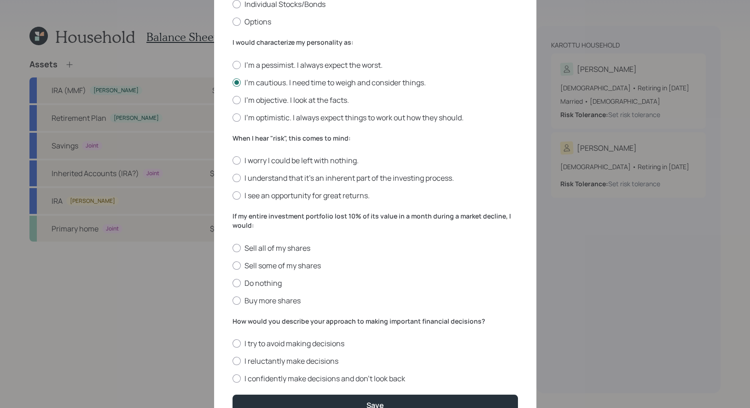
scroll to position [220, 0]
click at [377, 176] on label "I understand that it’s an inherent part of the investing process." at bounding box center [376, 177] width 286 height 10
click at [233, 177] on input "I understand that it’s an inherent part of the investing process." at bounding box center [232, 177] width 0 height 0
radio input "true"
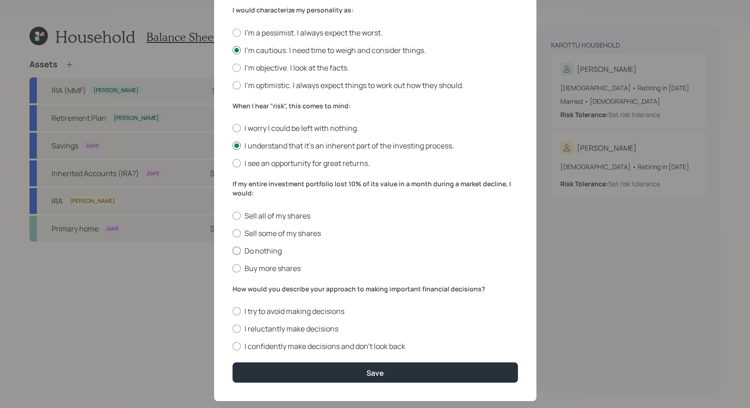
scroll to position [269, 0]
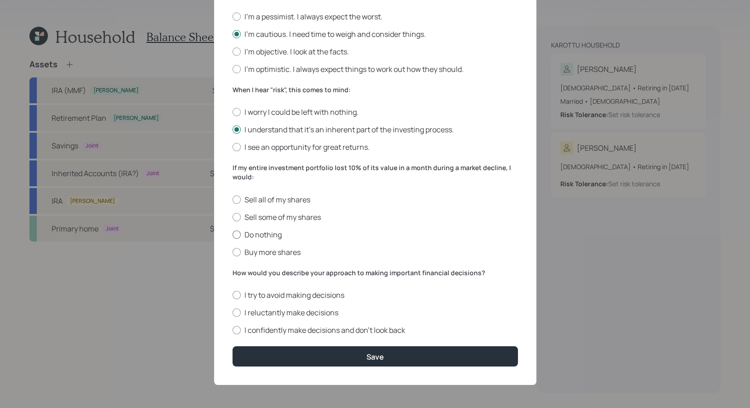
click at [272, 236] on label "Do nothing" at bounding box center [376, 234] width 286 height 10
click at [233, 234] on input "Do nothing" at bounding box center [232, 234] width 0 height 0
radio input "true"
click at [338, 294] on label "I try to avoid making decisions" at bounding box center [376, 295] width 286 height 10
click at [233, 295] on input "I try to avoid making decisions" at bounding box center [232, 295] width 0 height 0
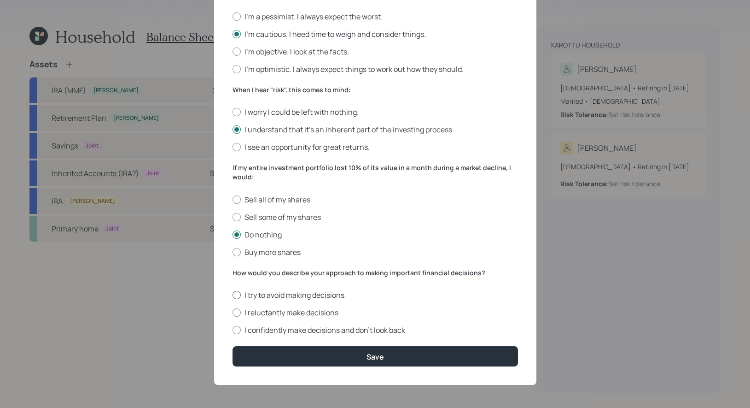
radio input "true"
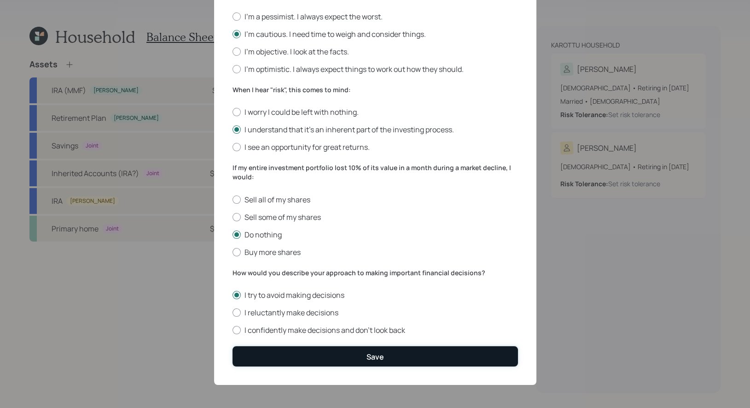
click at [338, 359] on button "Save" at bounding box center [376, 356] width 286 height 20
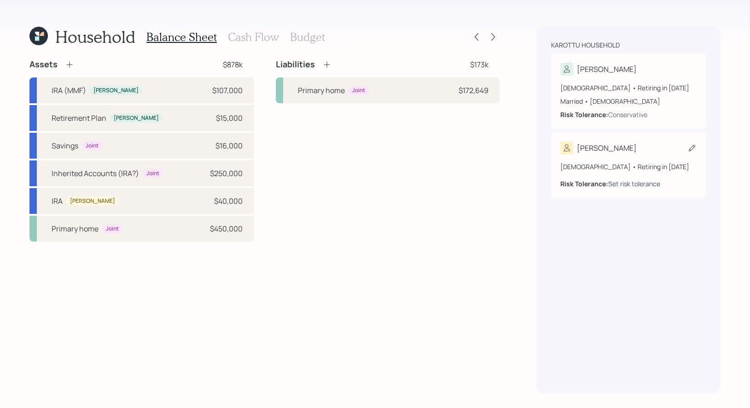
click at [617, 182] on div "Set risk tolerance" at bounding box center [635, 184] width 52 height 10
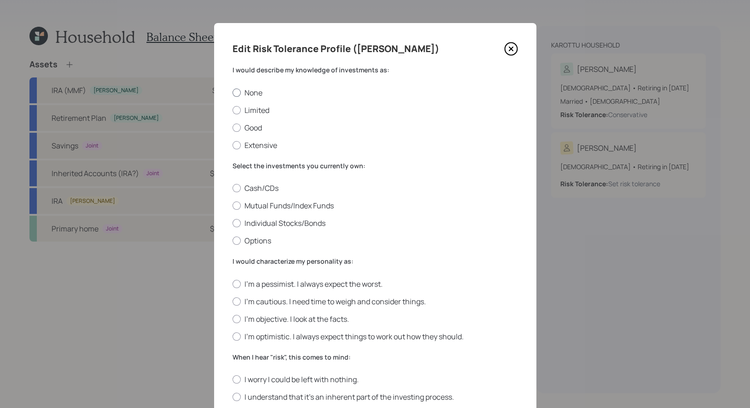
click at [236, 90] on div at bounding box center [237, 92] width 8 height 8
click at [233, 92] on input "None" at bounding box center [232, 92] width 0 height 0
radio input "true"
click at [237, 203] on div at bounding box center [237, 205] width 8 height 8
click at [233, 205] on input "Mutual Funds/Index Funds" at bounding box center [232, 205] width 0 height 0
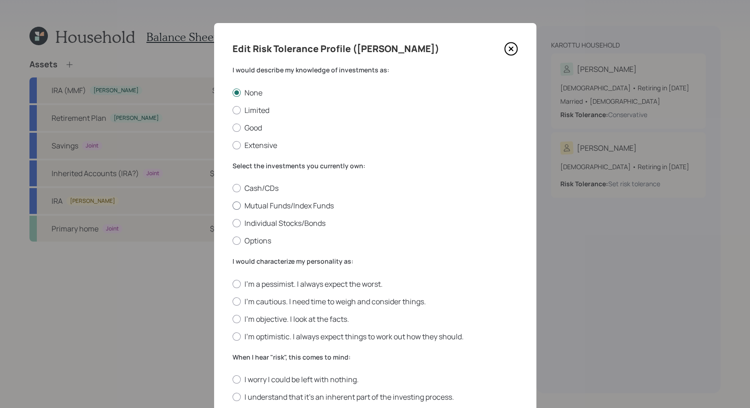
radio input "true"
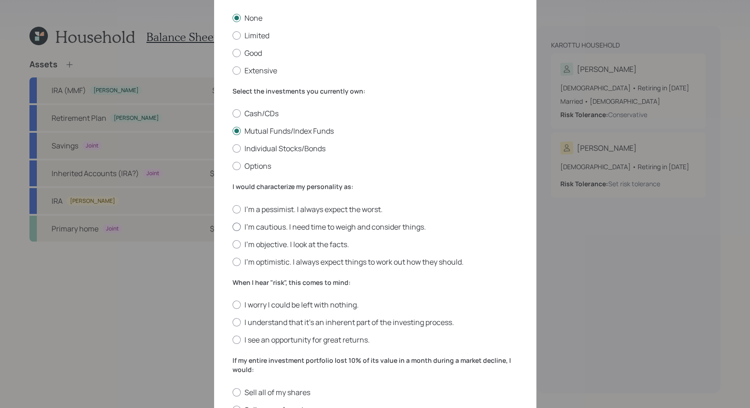
click at [237, 230] on div at bounding box center [237, 226] width 8 height 8
click at [233, 227] on input "I'm cautious. I need time to weigh and consider things." at bounding box center [232, 226] width 0 height 0
radio input "true"
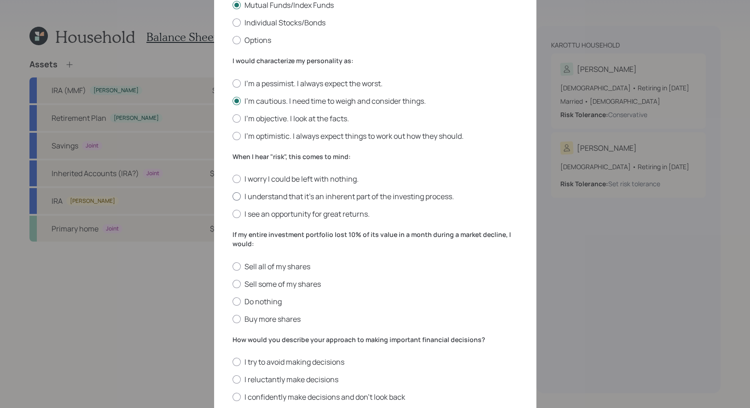
click at [237, 195] on div at bounding box center [237, 196] width 8 height 8
click at [233, 196] on input "I understand that it’s an inherent part of the investing process." at bounding box center [232, 196] width 0 height 0
radio input "true"
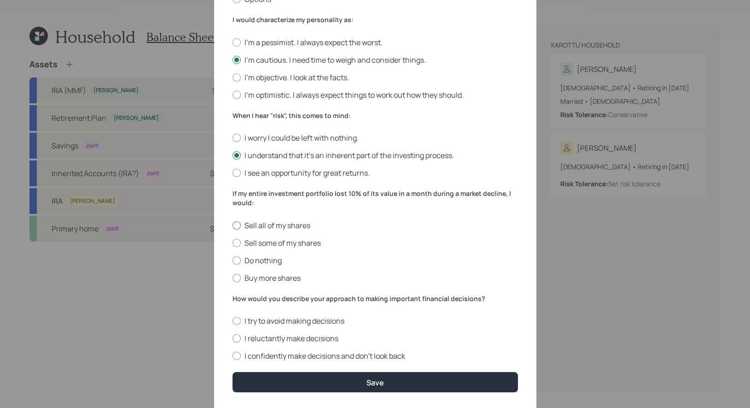
scroll to position [242, 0]
click at [240, 260] on div at bounding box center [237, 260] width 8 height 8
click at [233, 260] on input "Do nothing" at bounding box center [232, 259] width 0 height 0
radio input "true"
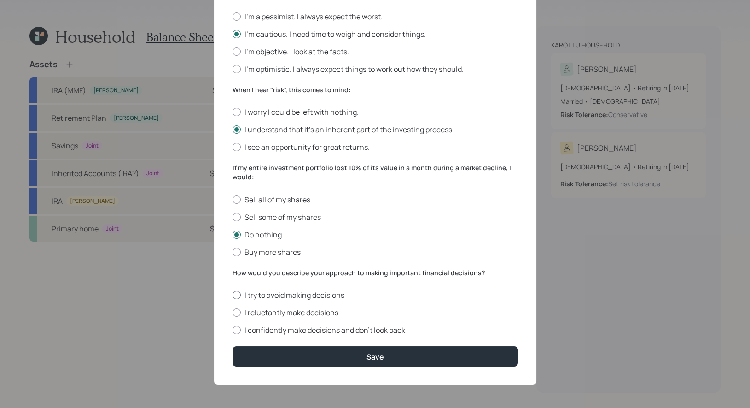
click at [236, 294] on div at bounding box center [237, 295] width 8 height 8
click at [233, 295] on input "I try to avoid making decisions" at bounding box center [232, 295] width 0 height 0
radio input "true"
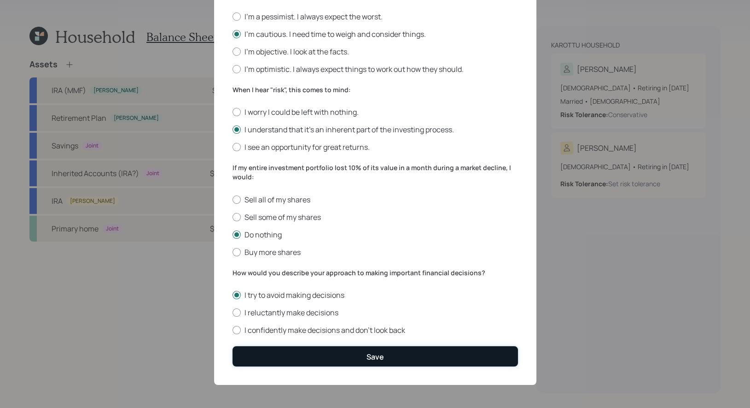
click at [310, 359] on button "Save" at bounding box center [376, 356] width 286 height 20
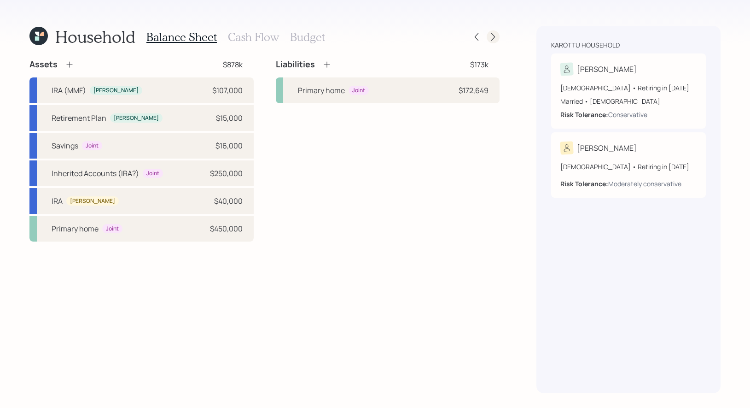
click at [492, 36] on icon at bounding box center [493, 36] width 9 height 9
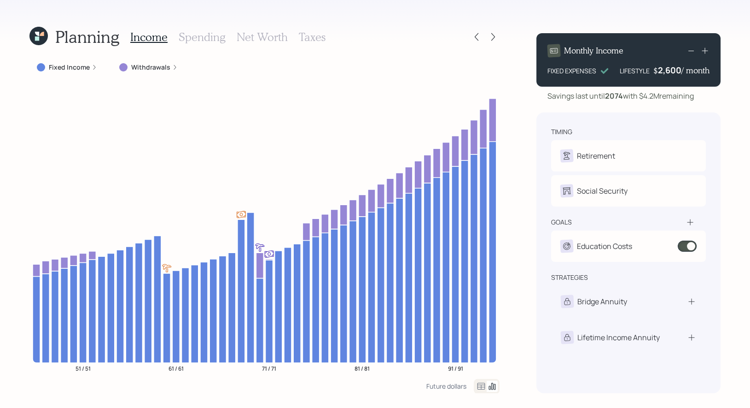
click at [492, 36] on icon at bounding box center [493, 36] width 9 height 9
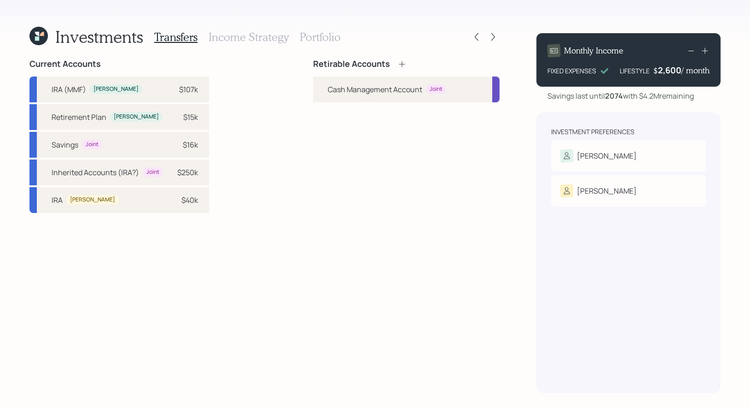
click at [402, 64] on icon at bounding box center [402, 64] width 6 height 6
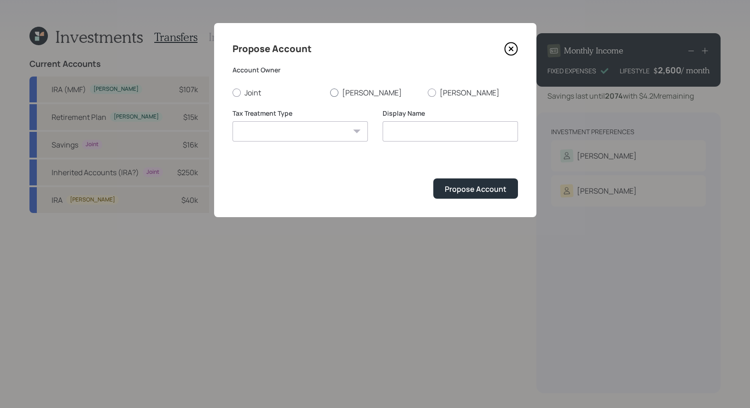
click at [334, 94] on div at bounding box center [334, 92] width 8 height 8
click at [330, 93] on input "Renjan" at bounding box center [330, 92] width 0 height 0
radio input "true"
click at [316, 130] on select "Roth Taxable Traditional" at bounding box center [300, 131] width 135 height 20
select select "traditional"
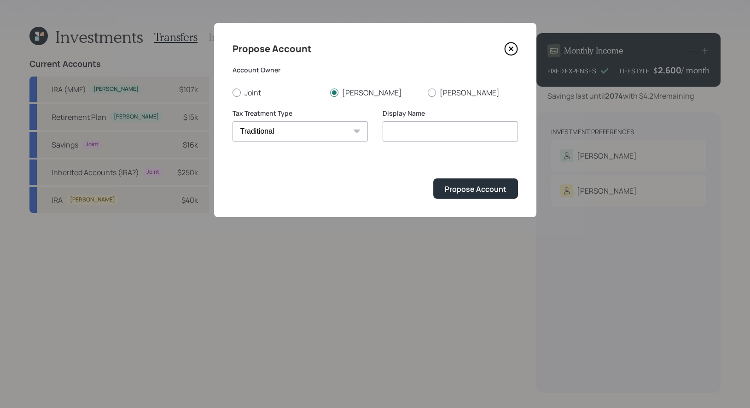
click at [233, 121] on select "Roth Taxable Traditional" at bounding box center [300, 131] width 135 height 20
click at [426, 136] on input "Traditional" at bounding box center [450, 131] width 135 height 20
type input "Traditional IRA"
click at [482, 187] on div "Propose Account" at bounding box center [476, 189] width 62 height 10
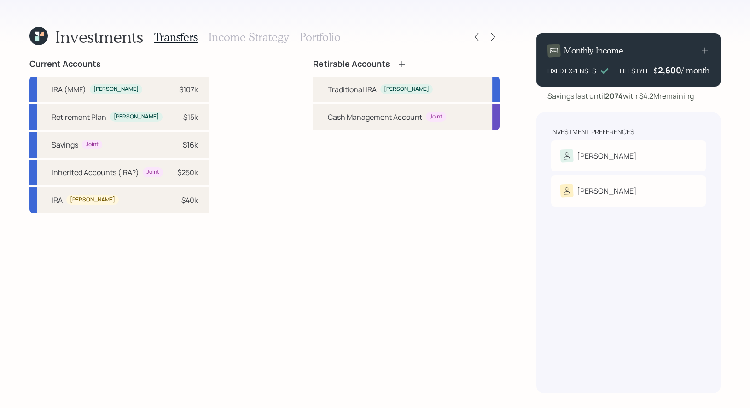
click at [403, 60] on icon at bounding box center [402, 63] width 9 height 9
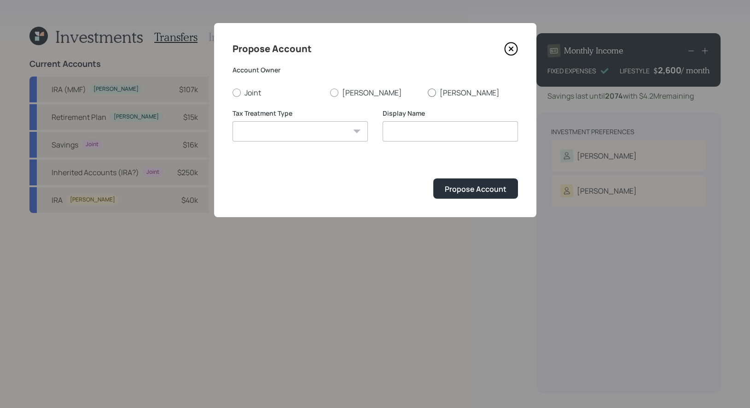
click at [433, 92] on div at bounding box center [432, 92] width 8 height 8
click at [428, 92] on input "Jancy" at bounding box center [427, 92] width 0 height 0
radio input "true"
click at [348, 125] on select "Roth Taxable Traditional" at bounding box center [300, 131] width 135 height 20
select select "traditional"
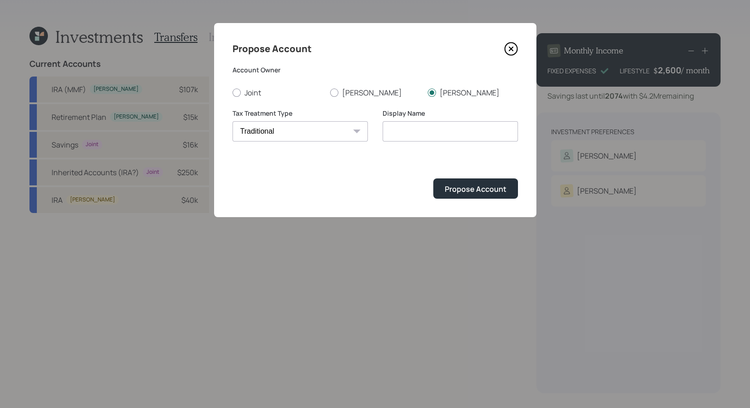
click at [233, 121] on select "Roth Taxable Traditional" at bounding box center [300, 131] width 135 height 20
click at [439, 137] on input "Traditional" at bounding box center [450, 131] width 135 height 20
type input "Traditional IRA"
click at [501, 188] on div "Propose Account" at bounding box center [476, 189] width 62 height 10
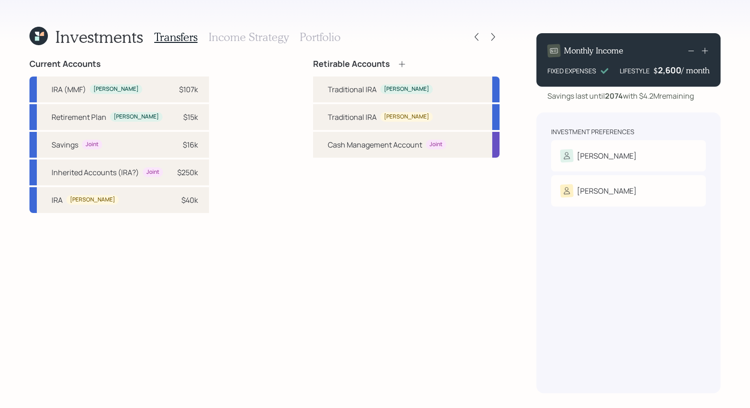
click at [404, 64] on icon at bounding box center [402, 63] width 9 height 9
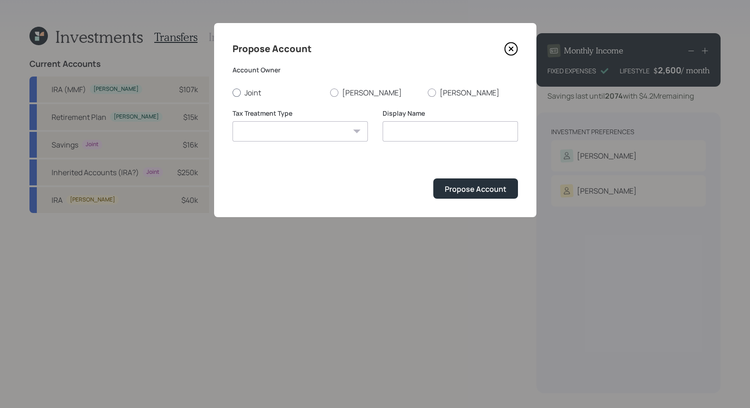
click at [236, 90] on div at bounding box center [237, 92] width 8 height 8
click at [233, 92] on input "Joint" at bounding box center [232, 92] width 0 height 0
radio input "true"
click at [281, 129] on select "Roth Taxable Traditional" at bounding box center [300, 131] width 135 height 20
select select "taxable"
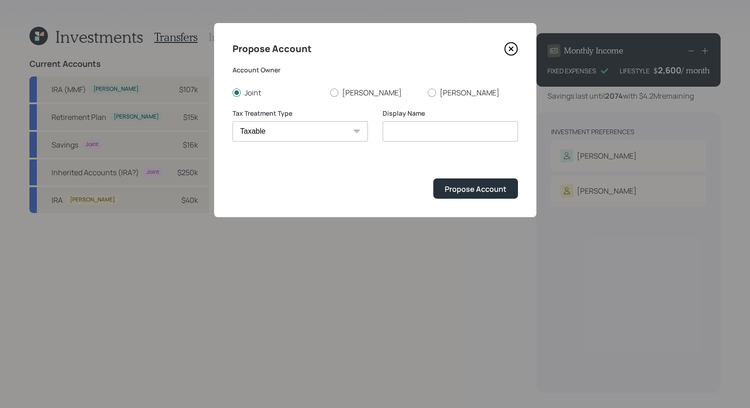
click at [233, 121] on select "Roth Taxable Traditional" at bounding box center [300, 131] width 135 height 20
click at [442, 136] on input "Taxable" at bounding box center [450, 131] width 135 height 20
type input "Taxable Brokerage"
click at [463, 189] on div "Propose Account" at bounding box center [476, 189] width 62 height 10
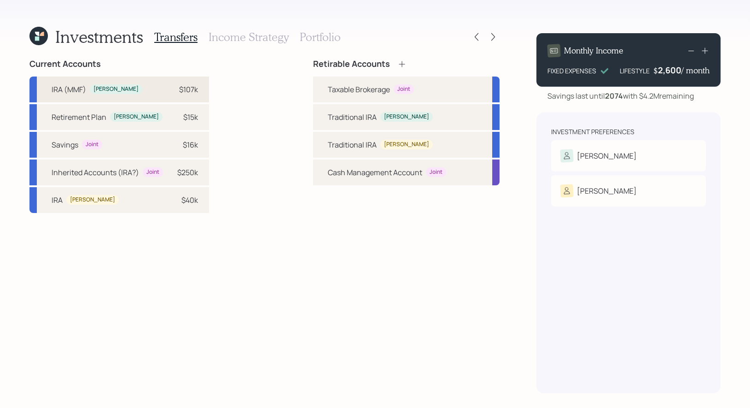
click at [143, 86] on div "IRA (MMF) Renjan $107k" at bounding box center [119, 89] width 180 height 26
click at [334, 113] on div "Traditional IRA" at bounding box center [352, 116] width 49 height 11
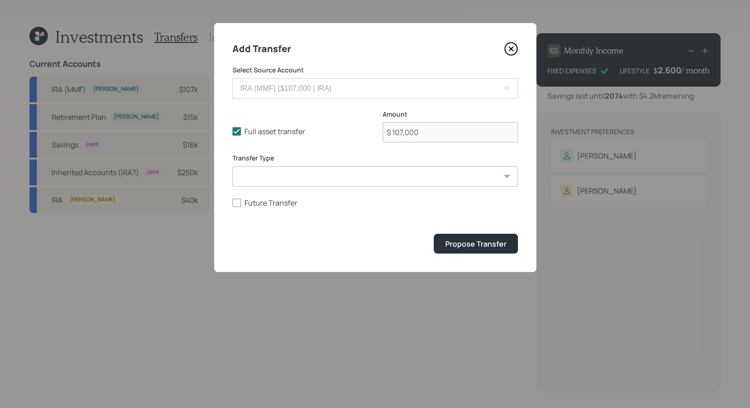
click at [317, 180] on select "ACAT Transfer Non ACAT Transfer Capitalize Rollover Rollover Deposit" at bounding box center [376, 176] width 286 height 20
select select "acat_transfer"
click at [233, 166] on select "ACAT Transfer Non ACAT Transfer Capitalize Rollover Rollover Deposit" at bounding box center [376, 176] width 286 height 20
click at [474, 244] on div "Propose Transfer" at bounding box center [475, 244] width 61 height 10
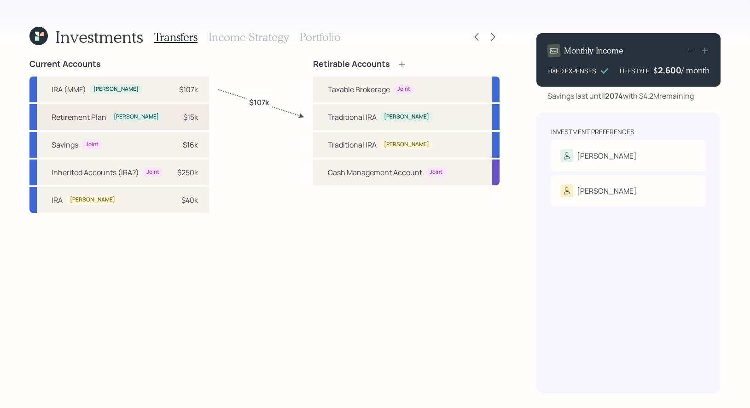
click at [194, 118] on div "$15k" at bounding box center [190, 116] width 15 height 11
click at [320, 119] on div "Traditional IRA Renjan" at bounding box center [406, 117] width 187 height 26
select select "d14bbc14-d39d-4b6b-a8e0-40abf032446c"
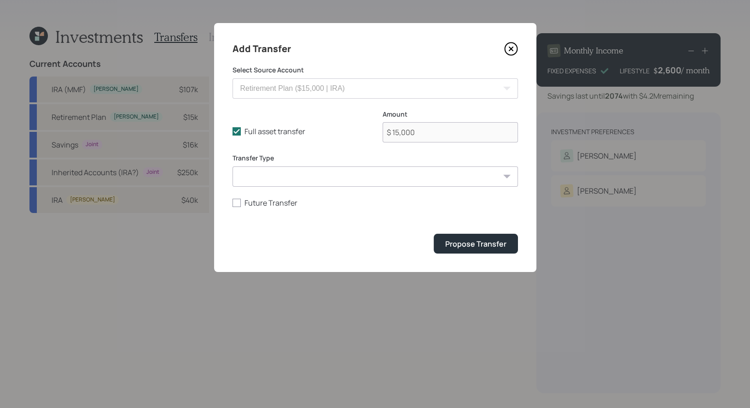
click at [252, 175] on select "ACAT Transfer Non ACAT Transfer Capitalize Rollover Rollover Deposit" at bounding box center [376, 176] width 286 height 20
select select "acat_transfer"
click at [233, 166] on select "ACAT Transfer Non ACAT Transfer Capitalize Rollover Rollover Deposit" at bounding box center [376, 176] width 286 height 20
click at [477, 244] on div "Propose Transfer" at bounding box center [475, 244] width 61 height 10
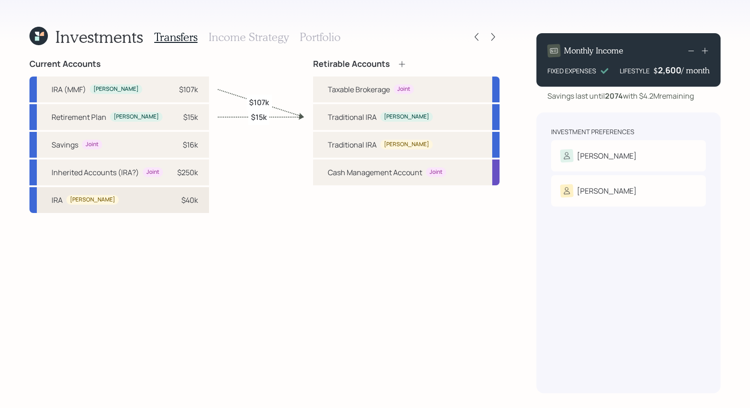
click at [196, 199] on div "$40k" at bounding box center [190, 199] width 17 height 11
click at [337, 141] on div "Traditional IRA" at bounding box center [352, 144] width 49 height 11
select select "76e9ad8b-7709-4da0-b159-853280bd53e4"
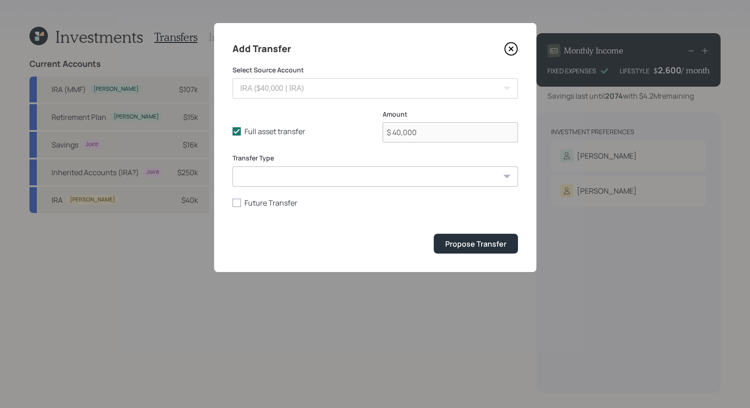
click at [316, 180] on select "ACAT Transfer Non ACAT Transfer Capitalize Rollover Rollover Deposit" at bounding box center [376, 176] width 286 height 20
select select "acat_transfer"
click at [233, 166] on select "ACAT Transfer Non ACAT Transfer Capitalize Rollover Rollover Deposit" at bounding box center [376, 176] width 286 height 20
click at [463, 248] on div "Propose Transfer" at bounding box center [475, 244] width 61 height 10
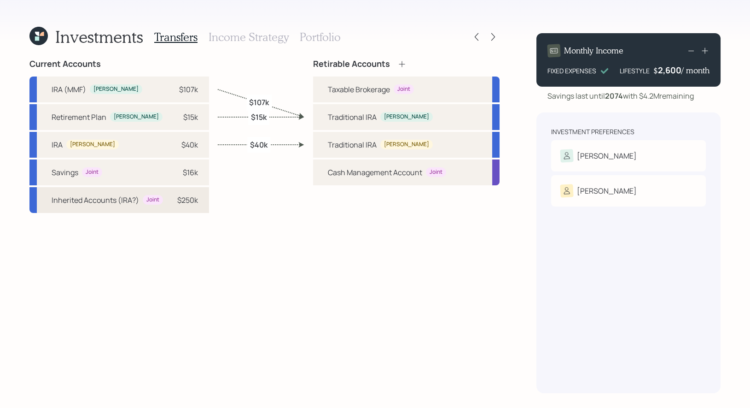
click at [187, 195] on div "$250k" at bounding box center [187, 199] width 21 height 11
click at [320, 89] on div "Taxable Brokerage Joint" at bounding box center [406, 89] width 187 height 26
select select "15509a56-59b4-4371-9cb3-4b655cd6b058"
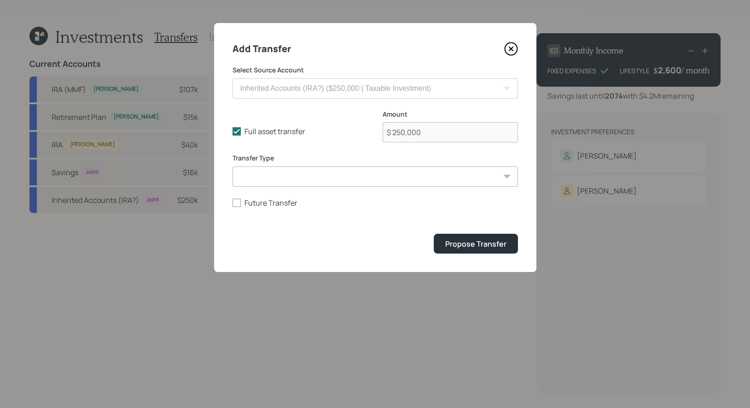
click at [273, 176] on select "ACAT Transfer Non ACAT Transfer Capitalize Rollover Rollover Deposit" at bounding box center [376, 176] width 286 height 20
select select "acat_transfer"
click at [233, 166] on select "ACAT Transfer Non ACAT Transfer Capitalize Rollover Rollover Deposit" at bounding box center [376, 176] width 286 height 20
click at [463, 240] on div "Propose Transfer" at bounding box center [475, 244] width 61 height 10
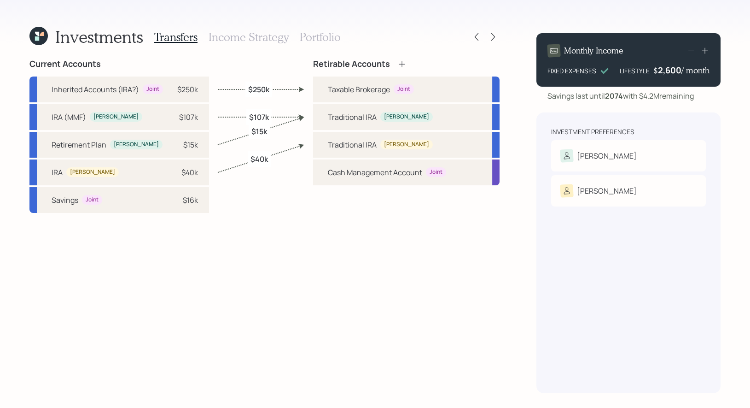
click at [225, 33] on h3 "Income Strategy" at bounding box center [249, 36] width 80 height 13
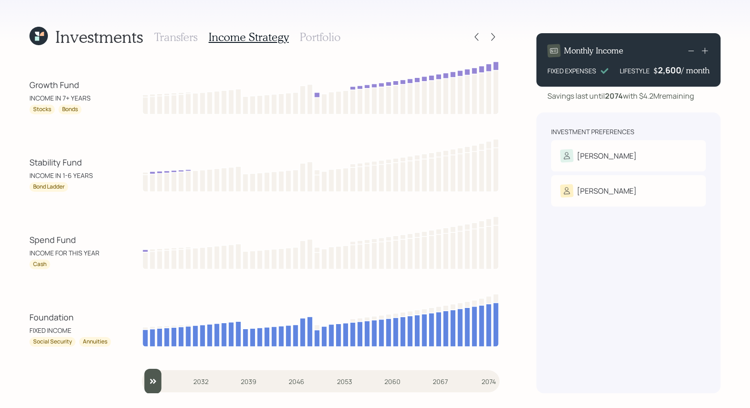
click at [309, 39] on h3 "Portfolio" at bounding box center [320, 36] width 41 height 13
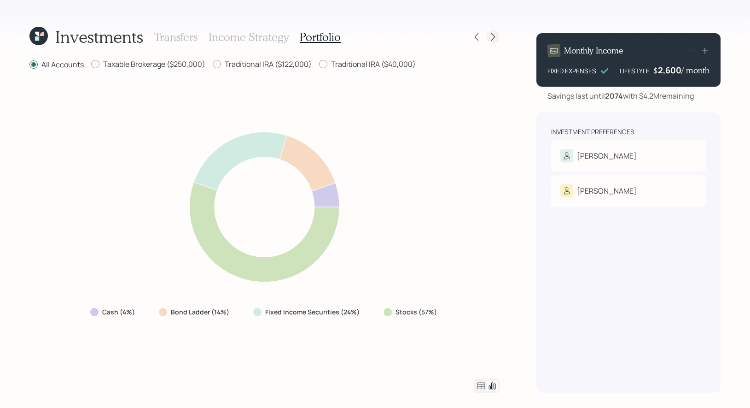
click at [493, 36] on icon at bounding box center [493, 36] width 9 height 9
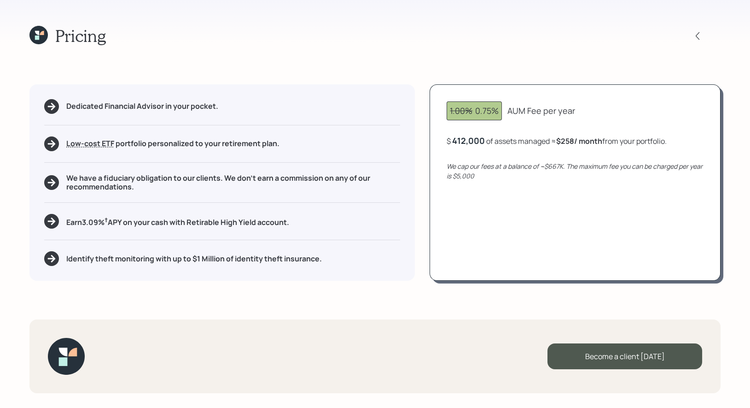
click at [40, 36] on icon at bounding box center [38, 35] width 18 height 18
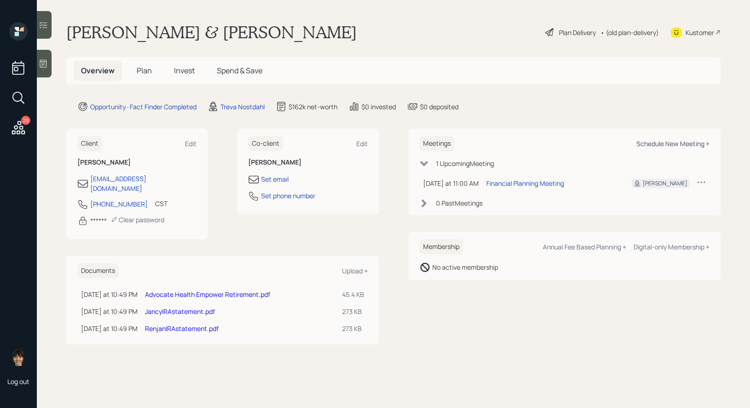
click at [665, 144] on div "Schedule New Meeting +" at bounding box center [673, 143] width 73 height 9
select select "8b79112e-3cfb-44f9-89e7-15267fe946c1"
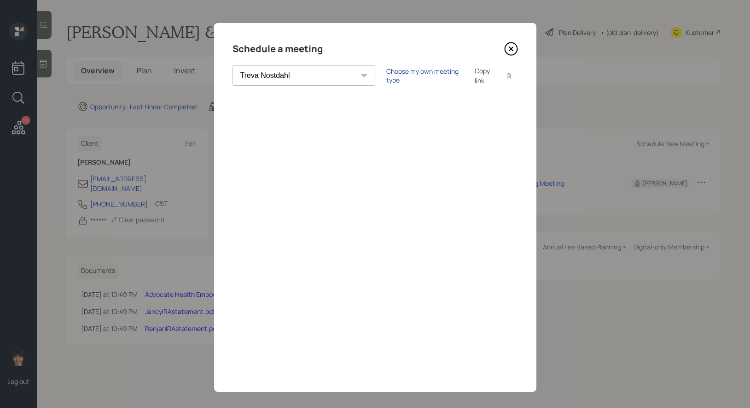
click at [386, 74] on div "Choose my own meeting type" at bounding box center [424, 76] width 77 height 18
click at [403, 74] on div "Use meeting type for lifecycle stage" at bounding box center [456, 75] width 106 height 9
click at [386, 75] on div "Choose my own meeting type" at bounding box center [424, 76] width 77 height 18
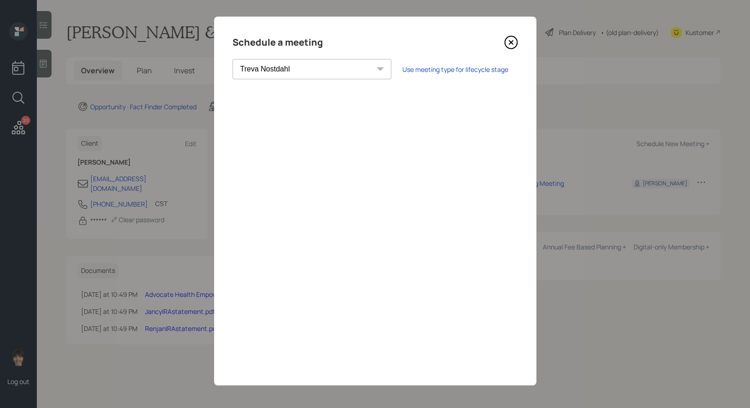
click at [510, 39] on icon at bounding box center [511, 42] width 14 height 14
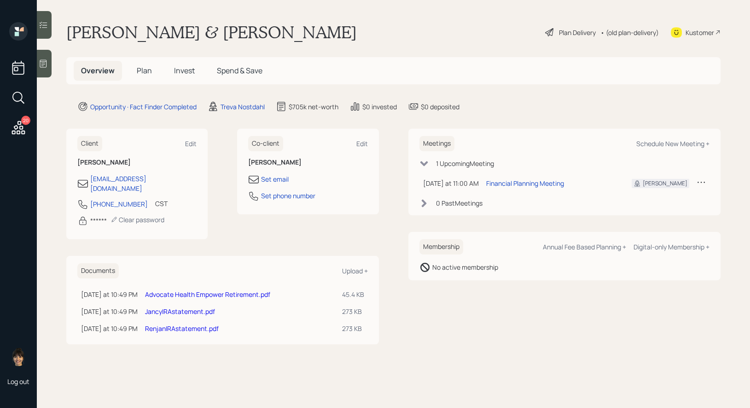
click at [142, 68] on span "Plan" at bounding box center [144, 70] width 15 height 10
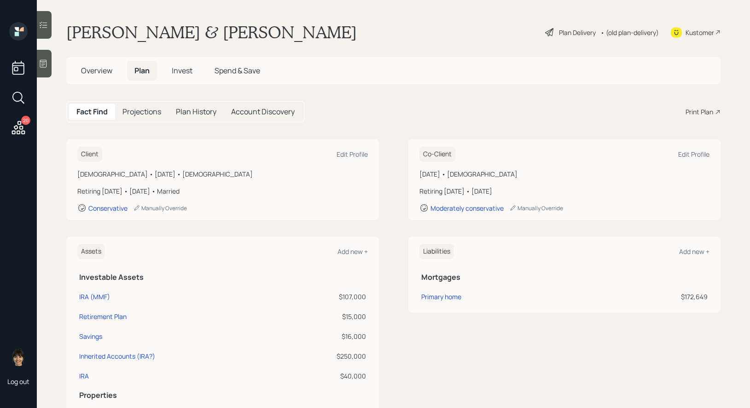
click at [566, 32] on div "Plan Delivery" at bounding box center [577, 33] width 37 height 10
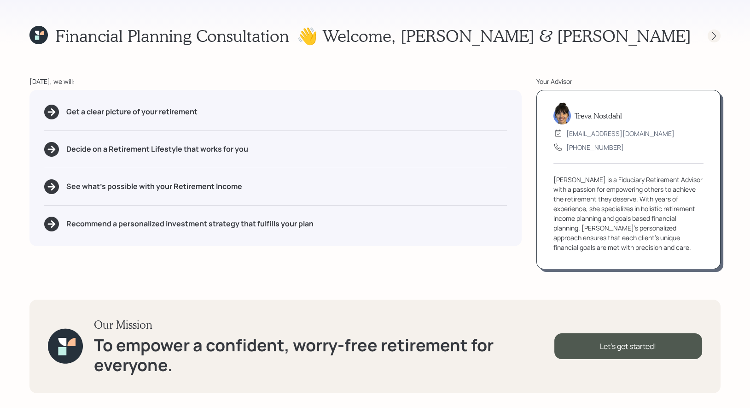
click at [715, 36] on icon at bounding box center [715, 36] width 4 height 8
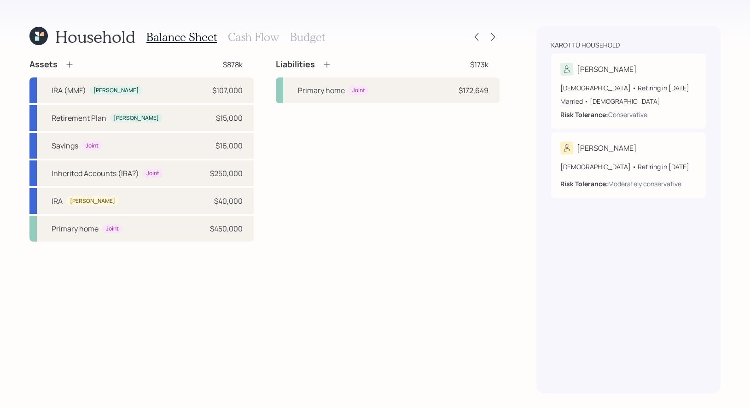
click at [237, 40] on h3 "Cash Flow" at bounding box center [253, 36] width 51 height 13
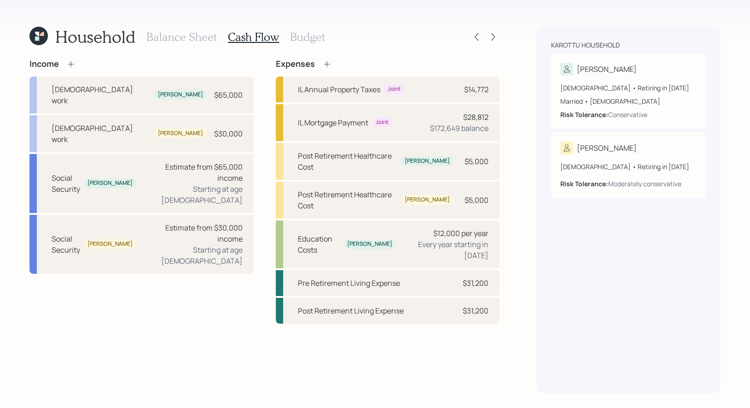
click at [171, 35] on h3 "Balance Sheet" at bounding box center [181, 36] width 70 height 13
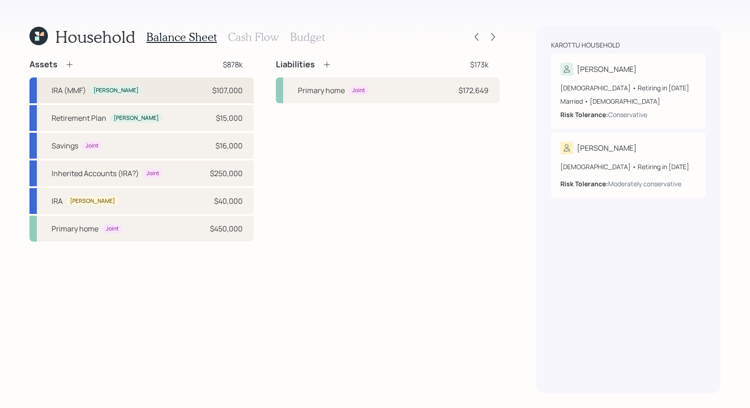
click at [73, 90] on div "IRA (MMF)" at bounding box center [69, 90] width 35 height 11
select select "ira"
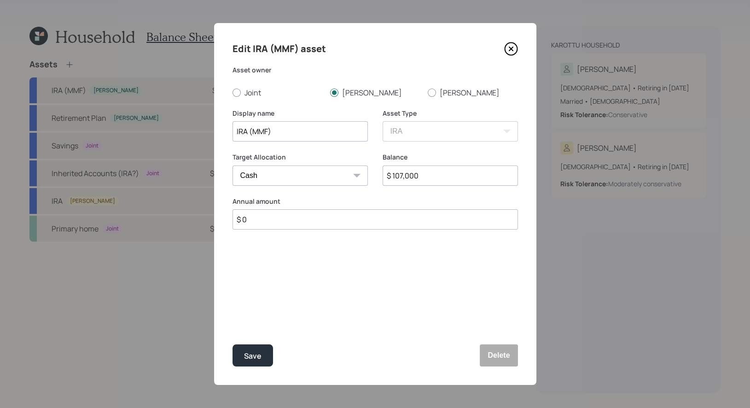
click at [281, 172] on select "Cash Conservative Balanced Aggressive" at bounding box center [300, 175] width 135 height 20
click at [233, 165] on select "Cash Conservative Balanced Aggressive" at bounding box center [300, 175] width 135 height 20
click at [289, 178] on select "Cash Conservative Balanced Aggressive" at bounding box center [300, 175] width 135 height 20
select select "uninvested"
click at [233, 165] on select "Cash Conservative Balanced Aggressive" at bounding box center [300, 175] width 135 height 20
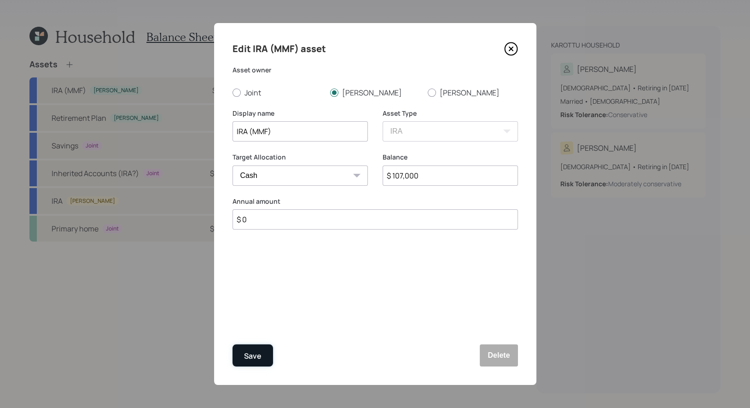
click at [249, 356] on div "Save" at bounding box center [253, 356] width 18 height 12
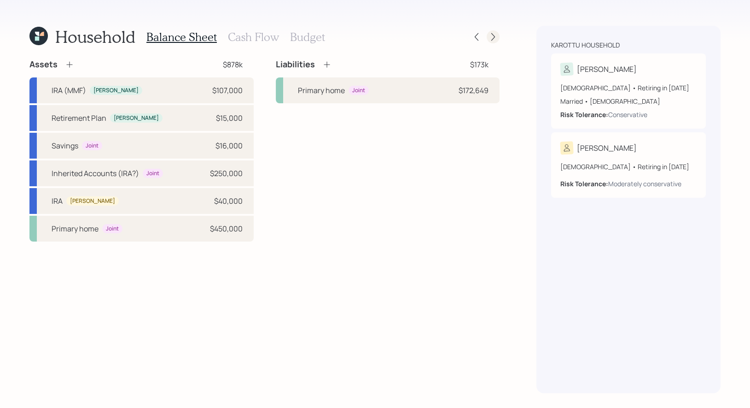
click at [496, 36] on icon at bounding box center [493, 36] width 9 height 9
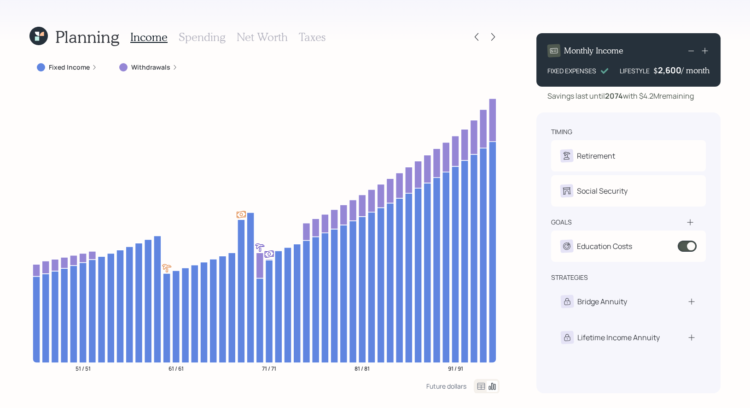
click at [256, 31] on h3 "Net Worth" at bounding box center [262, 36] width 51 height 13
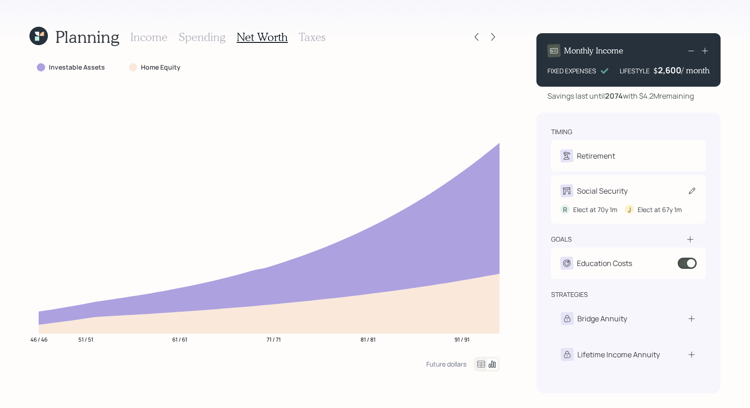
click at [693, 191] on icon at bounding box center [692, 190] width 6 height 6
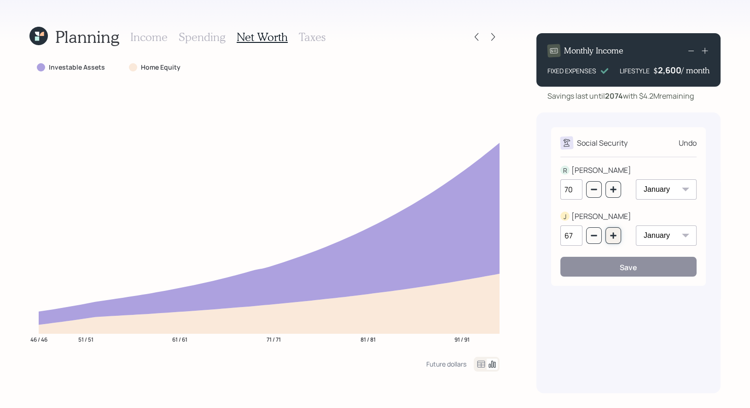
click at [615, 236] on icon "button" at bounding box center [613, 235] width 7 height 7
type input "70"
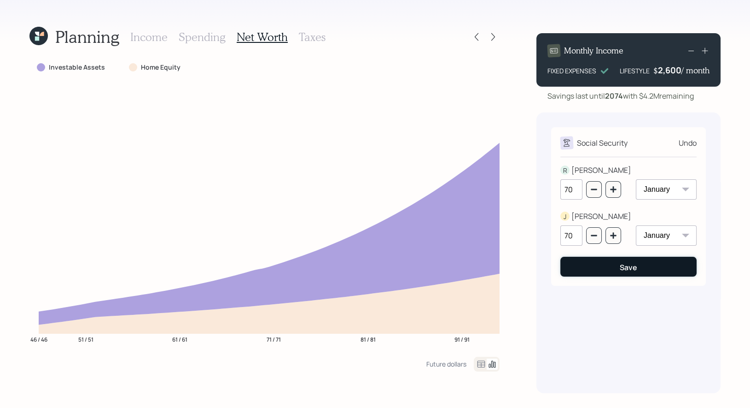
click at [615, 267] on button "Save" at bounding box center [629, 267] width 136 height 20
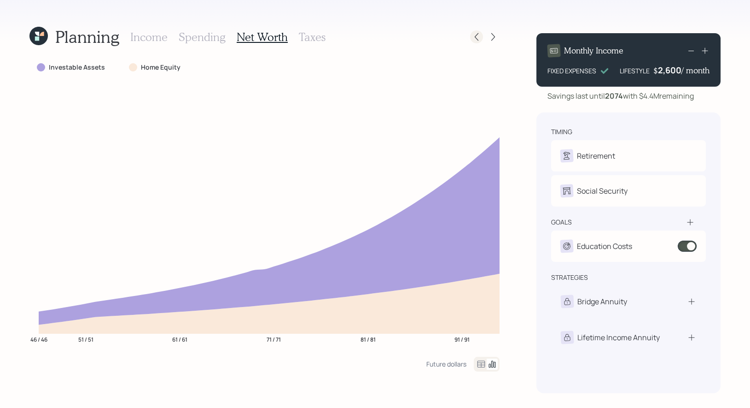
click at [480, 39] on icon at bounding box center [476, 36] width 9 height 9
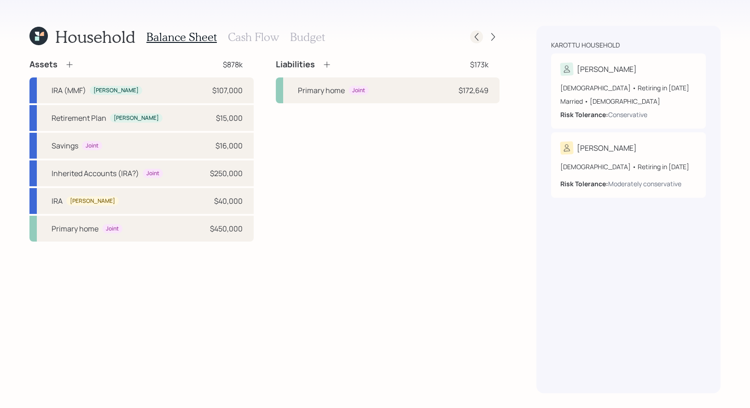
click at [477, 39] on icon at bounding box center [477, 37] width 4 height 8
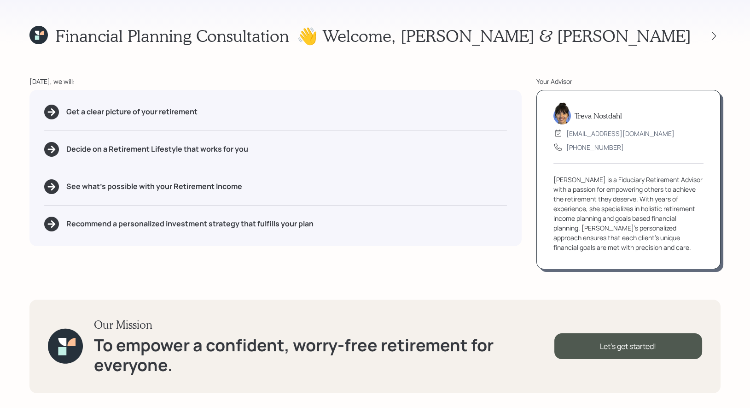
click at [40, 37] on icon at bounding box center [38, 35] width 18 height 18
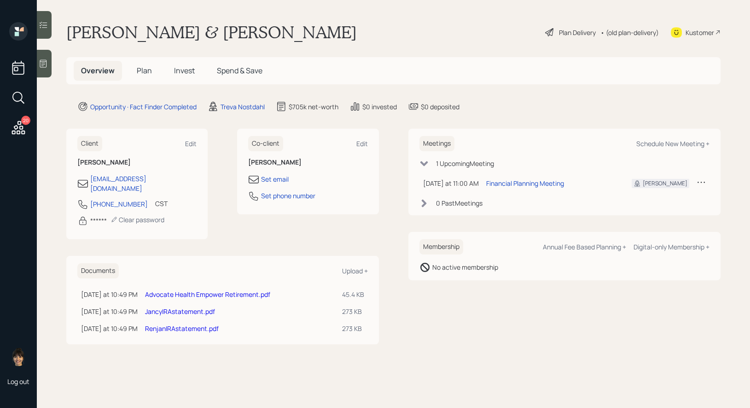
click at [144, 70] on span "Plan" at bounding box center [144, 70] width 15 height 10
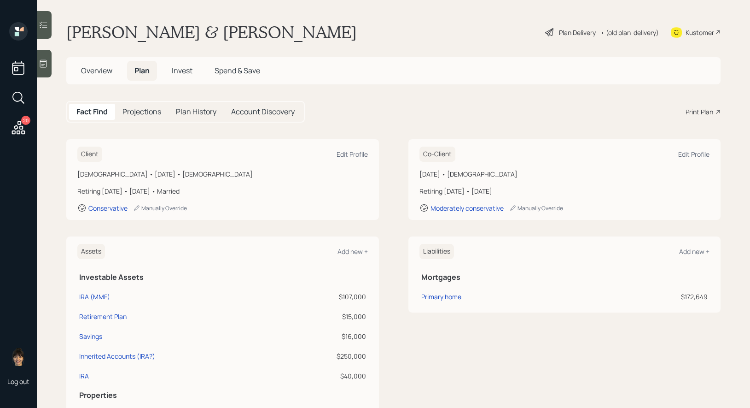
click at [710, 112] on div "Print Plan" at bounding box center [700, 112] width 28 height 10
click at [83, 70] on span "Overview" at bounding box center [96, 70] width 31 height 10
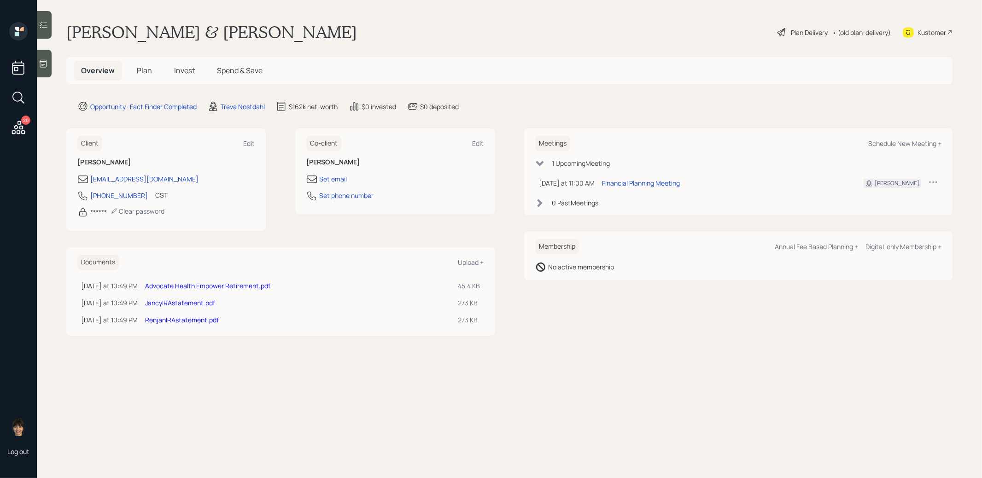
click at [182, 302] on link "JancyIRAstatement.pdf" at bounding box center [180, 303] width 70 height 9
